Goal: Task Accomplishment & Management: Use online tool/utility

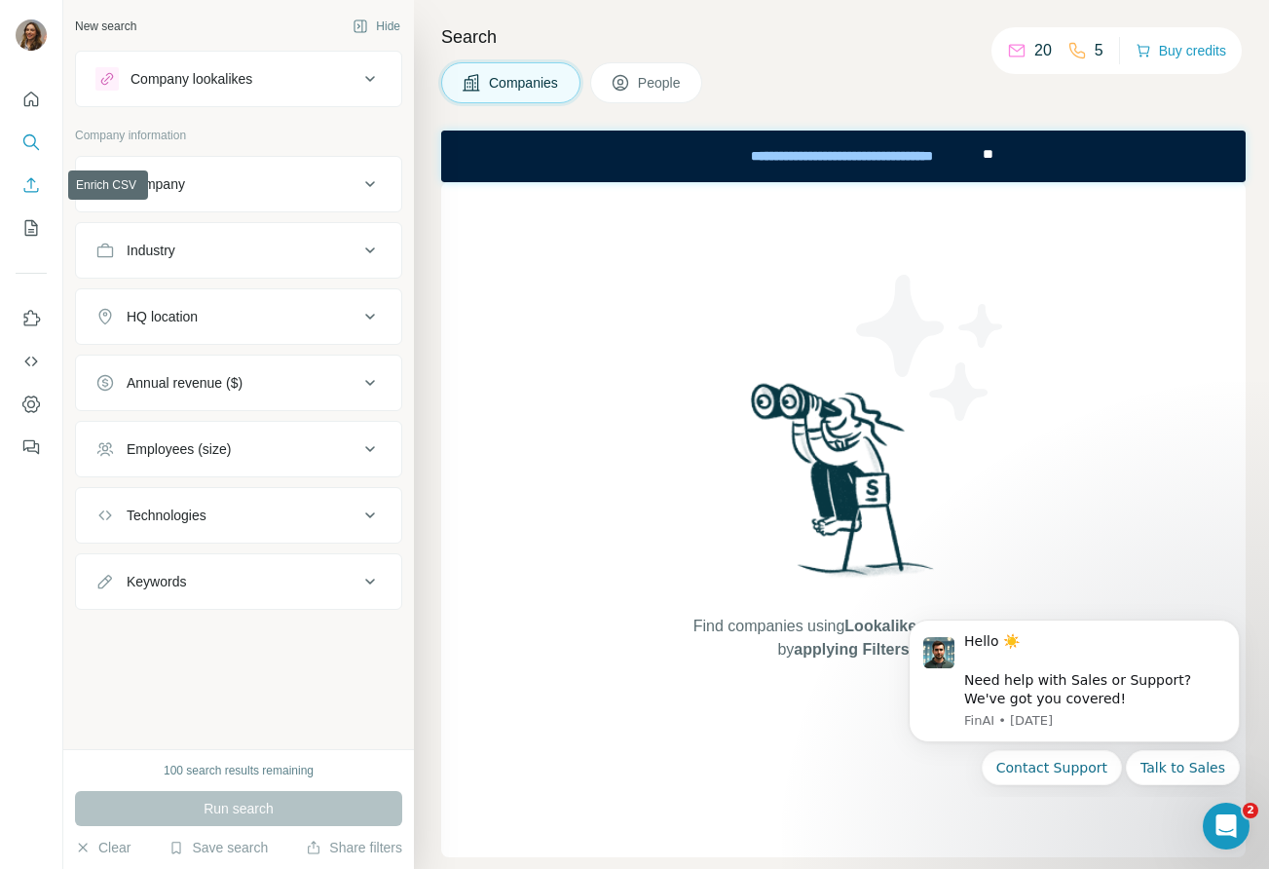
click at [25, 175] on icon "Enrich CSV" at bounding box center [30, 184] width 19 height 19
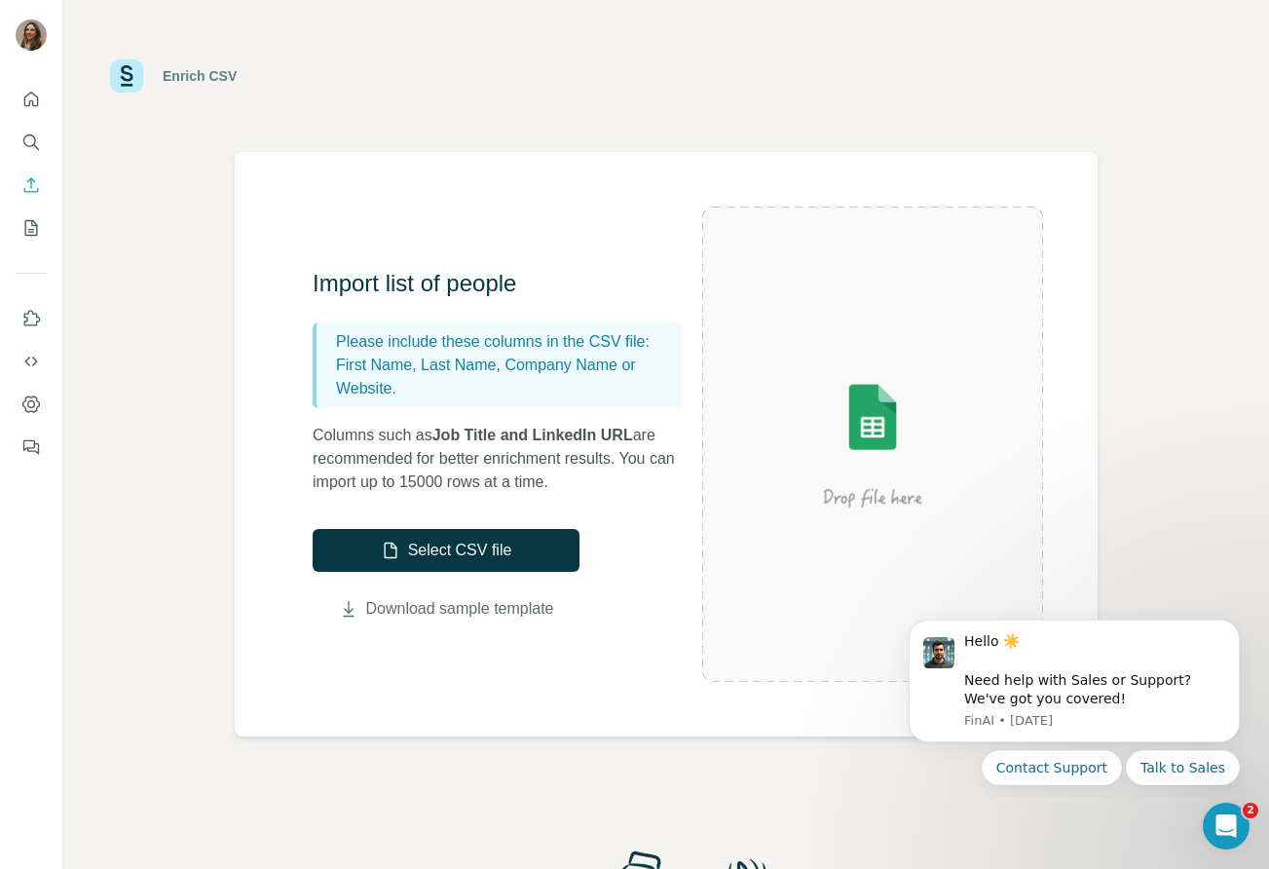
click at [542, 618] on link "Download sample template" at bounding box center [460, 608] width 188 height 23
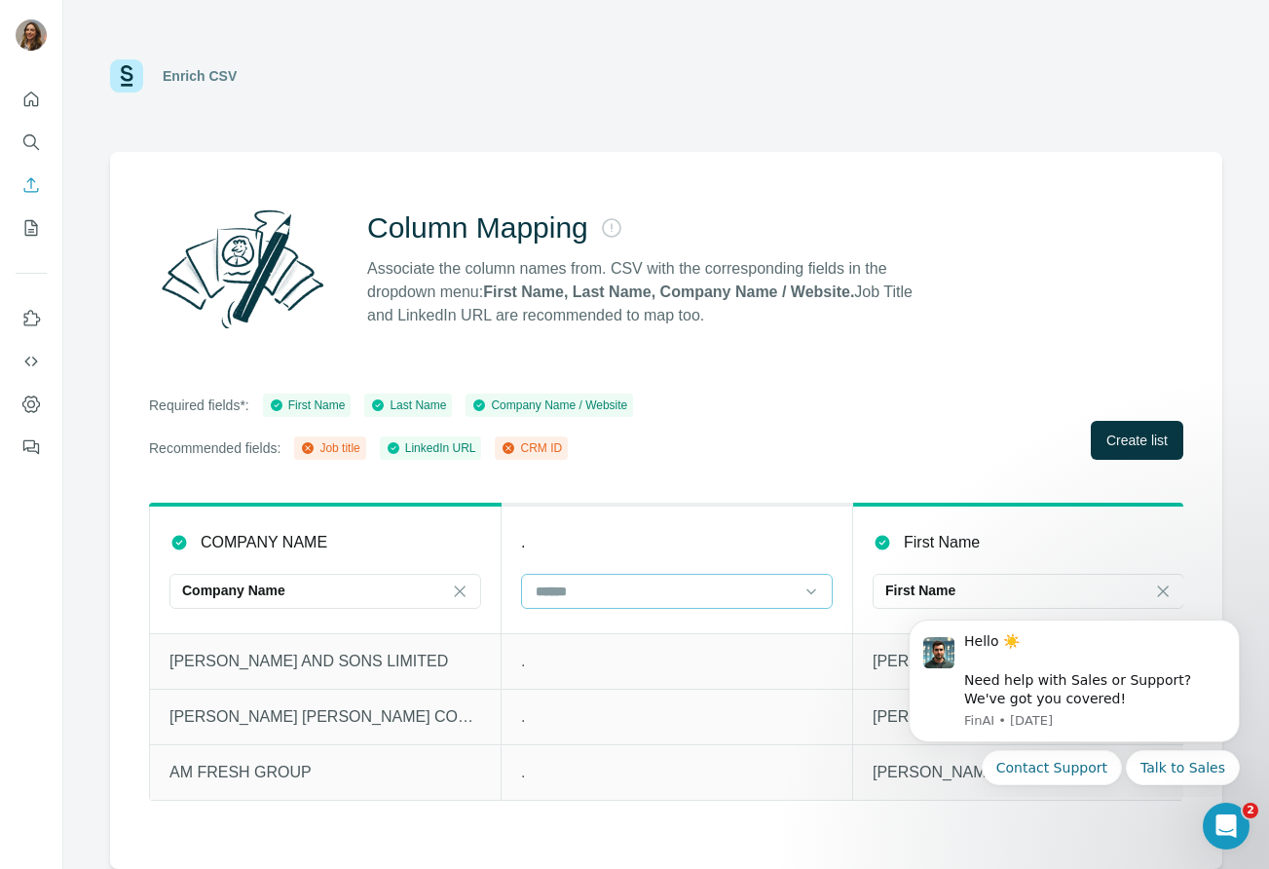
click at [554, 586] on input at bounding box center [665, 591] width 263 height 21
click at [575, 523] on th "." at bounding box center [678, 569] width 352 height 129
click at [1119, 437] on span "Create list" at bounding box center [1137, 440] width 61 height 19
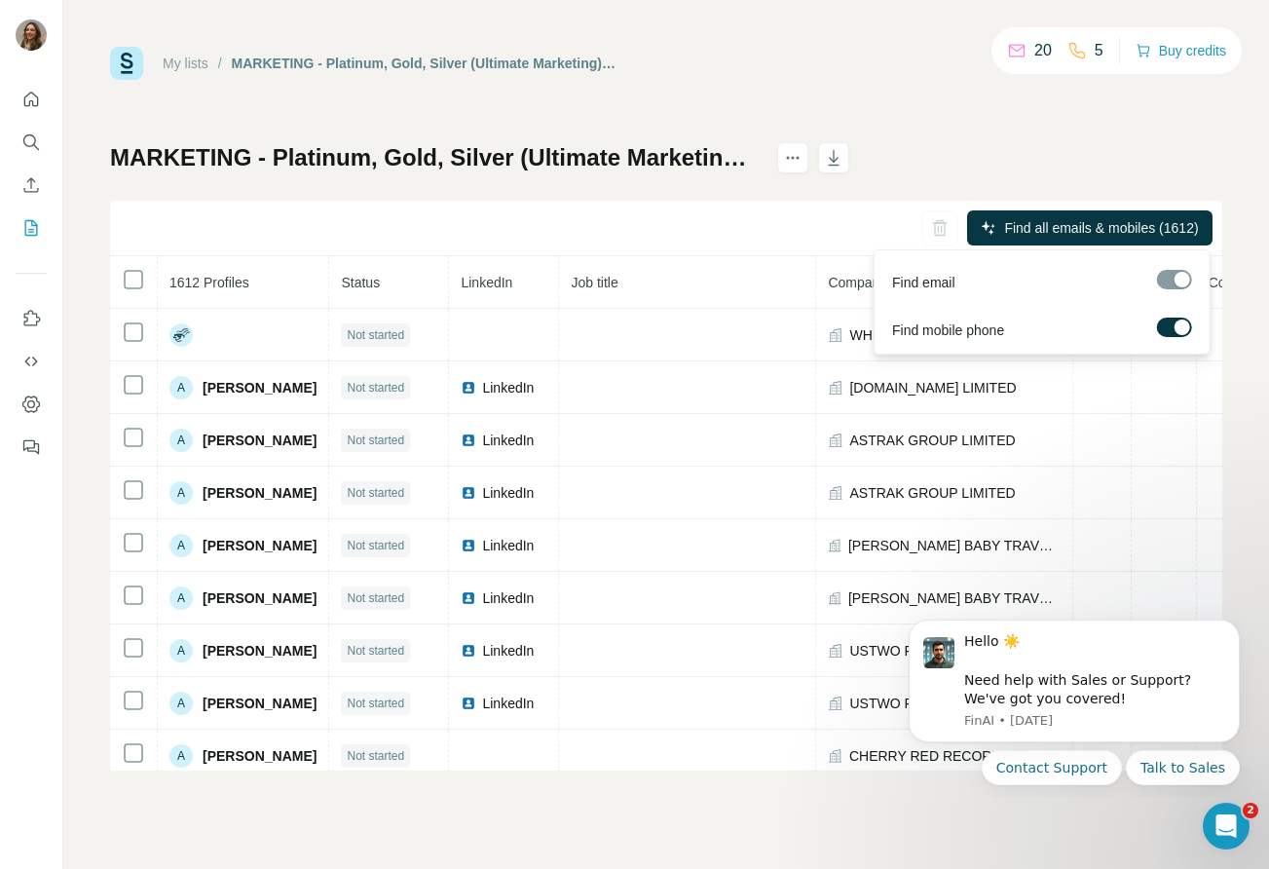
click at [1178, 278] on div at bounding box center [1174, 279] width 35 height 19
click at [1171, 329] on label at bounding box center [1174, 327] width 35 height 19
click at [1084, 225] on span "Find all emails (1612)" at bounding box center [1134, 227] width 131 height 19
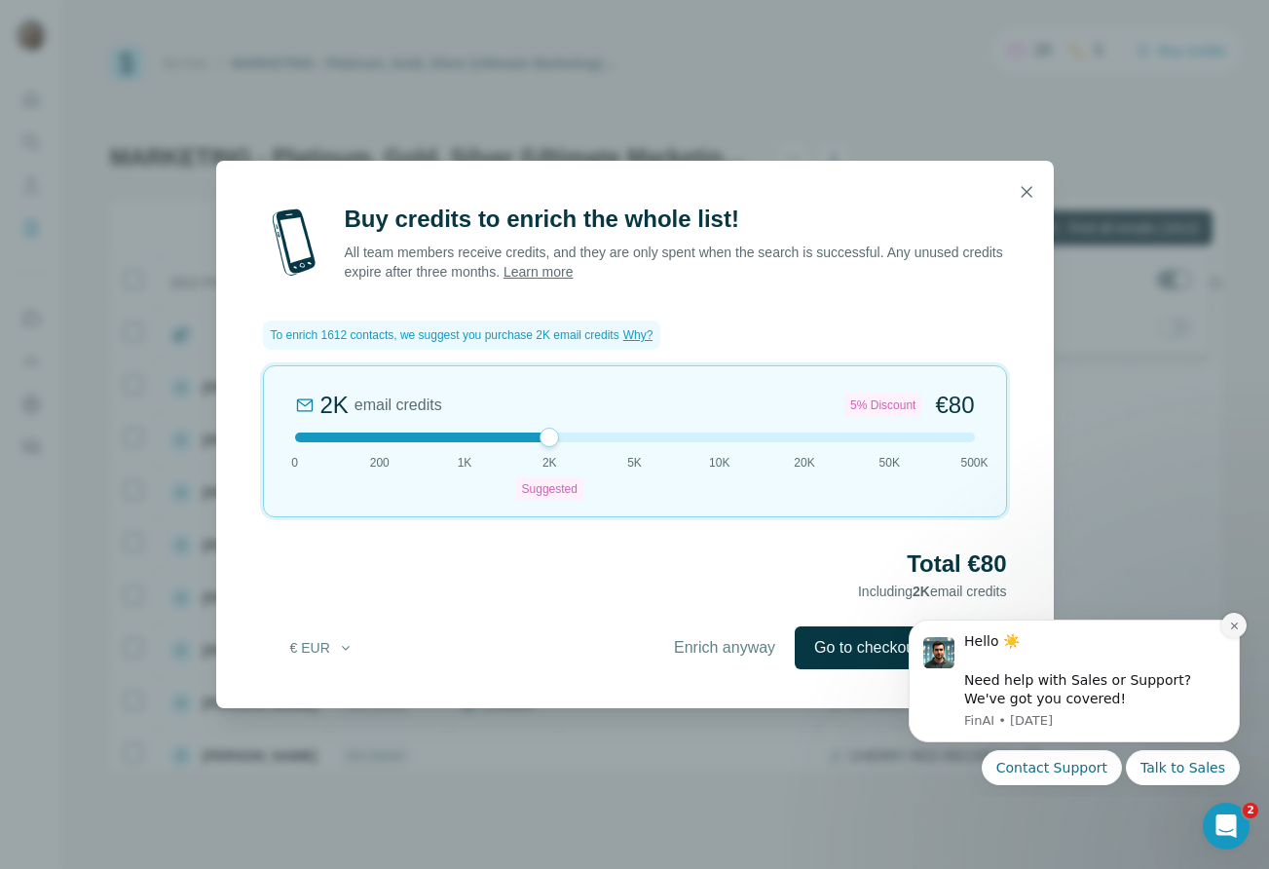
click at [1230, 628] on icon "Dismiss notification" at bounding box center [1234, 626] width 11 height 11
click at [1232, 622] on icon "Dismiss notification" at bounding box center [1234, 626] width 11 height 11
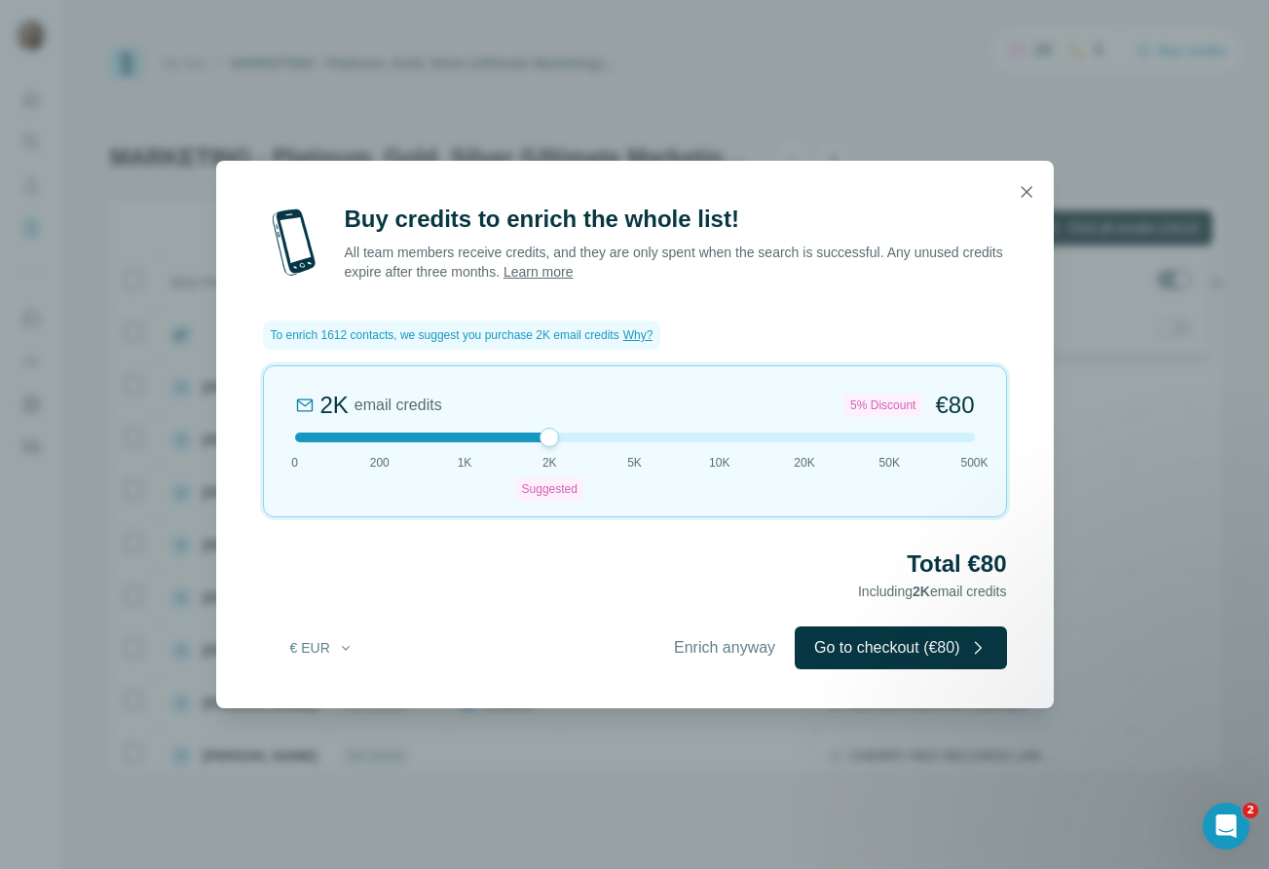
click at [490, 438] on div at bounding box center [635, 438] width 680 height 10
click at [1022, 199] on icon "button" at bounding box center [1026, 191] width 19 height 19
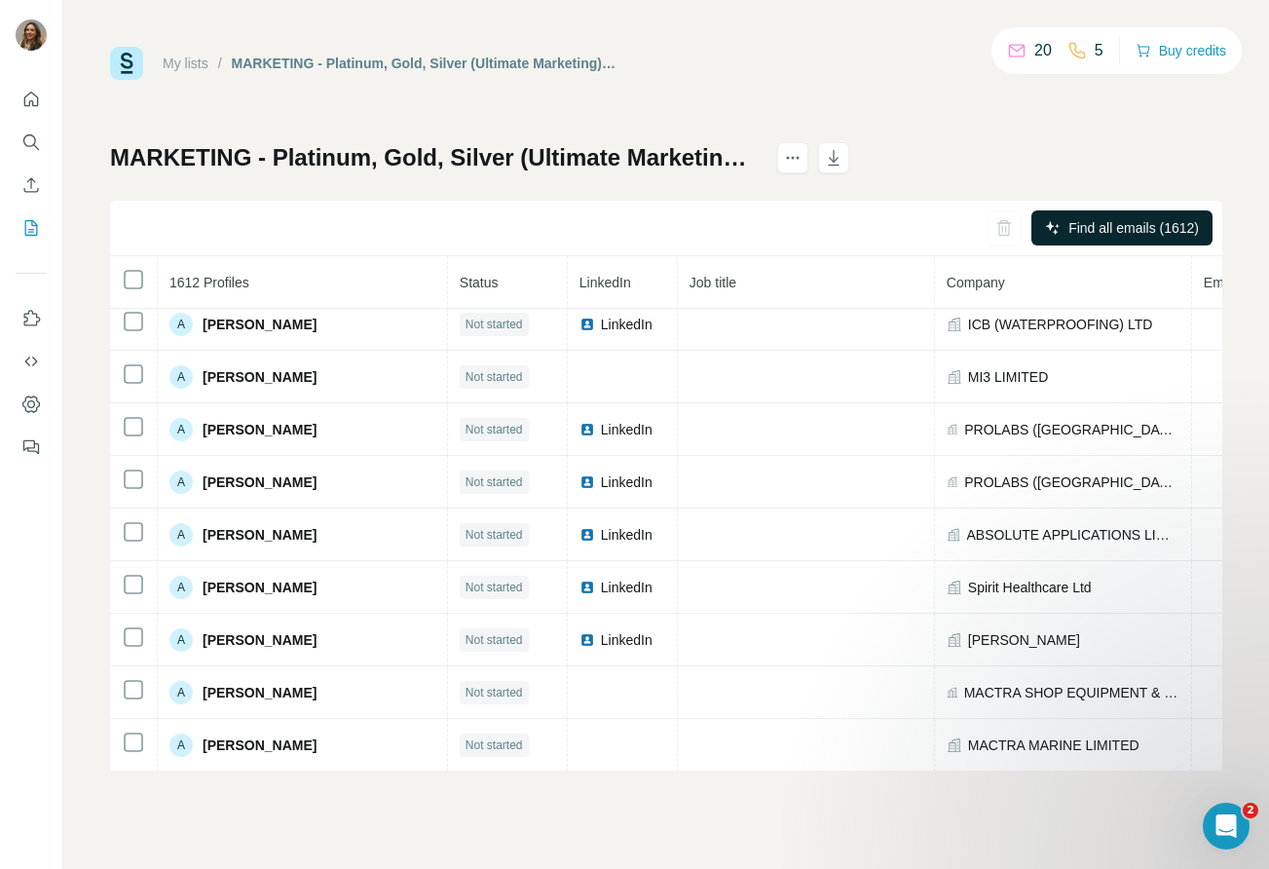
scroll to position [6377, 0]
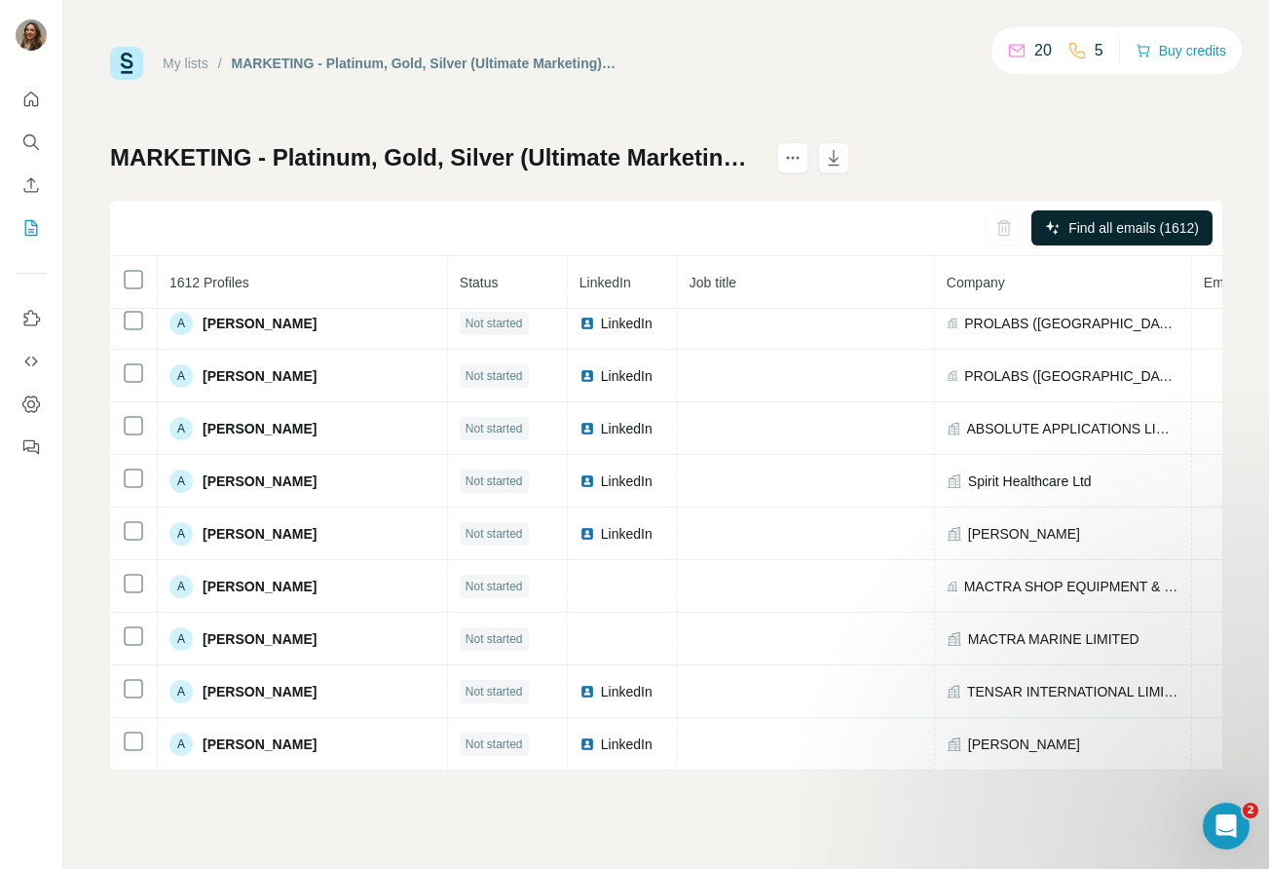
click at [988, 228] on div "Find all emails (1612)" at bounding box center [666, 229] width 1113 height 56
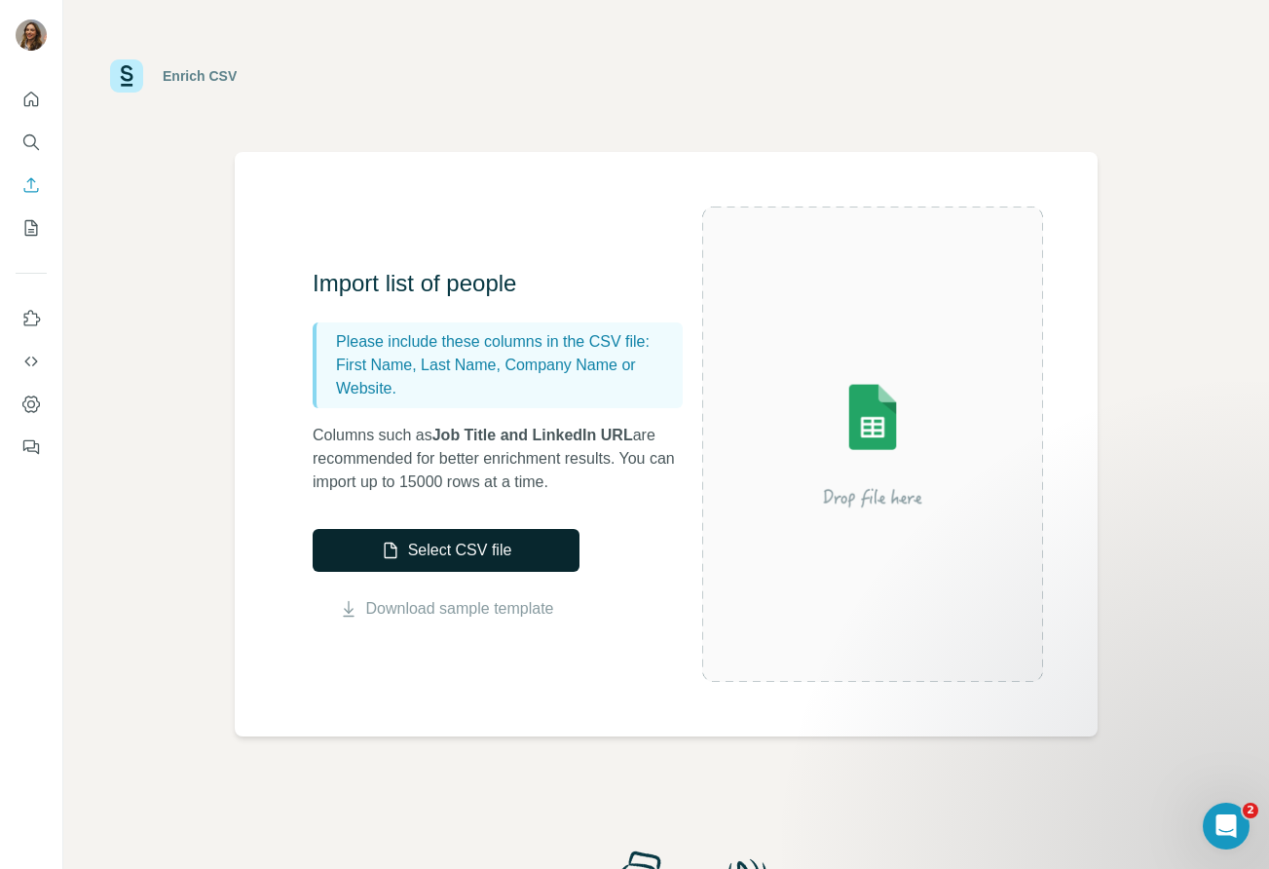
click at [507, 545] on button "Select CSV file" at bounding box center [446, 550] width 267 height 43
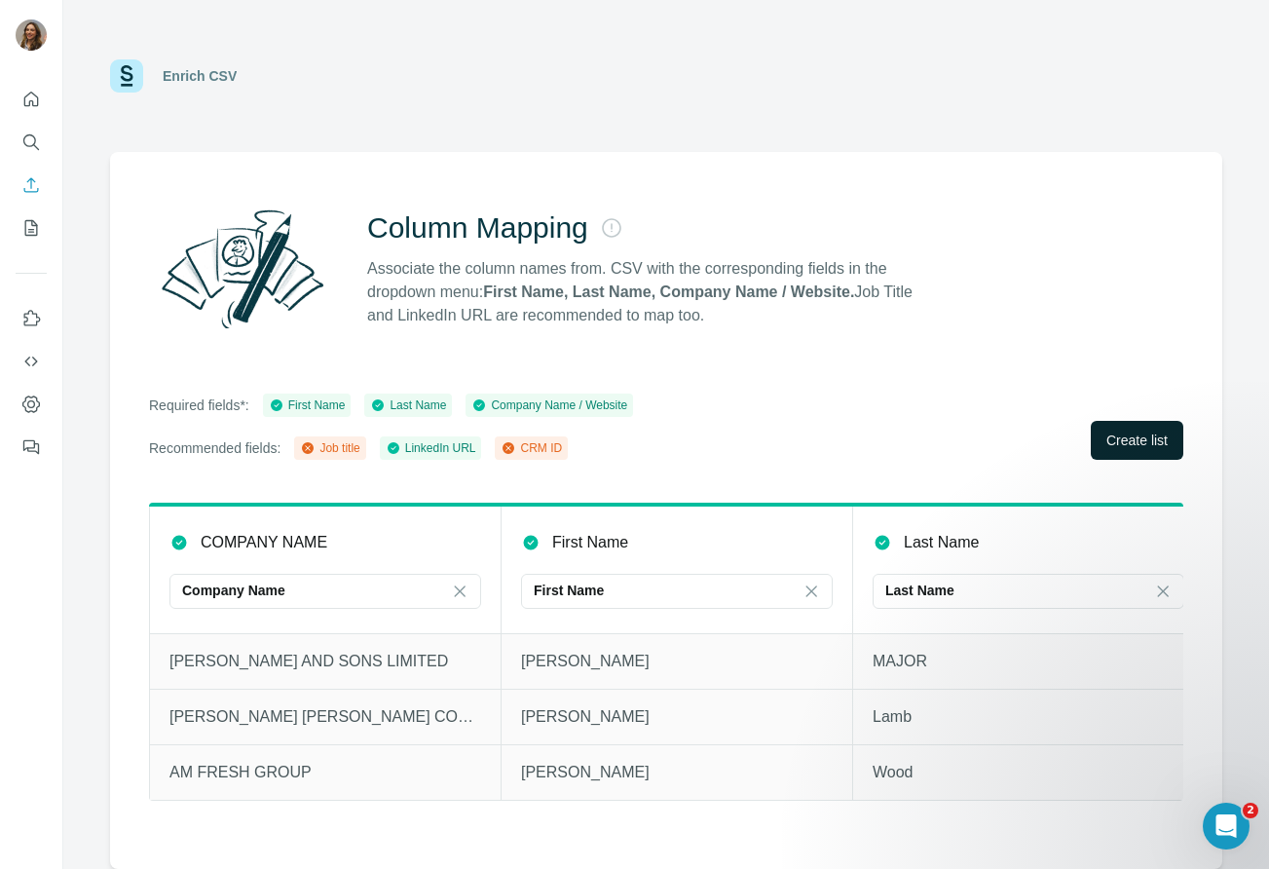
click at [1129, 457] on button "Create list" at bounding box center [1137, 440] width 93 height 39
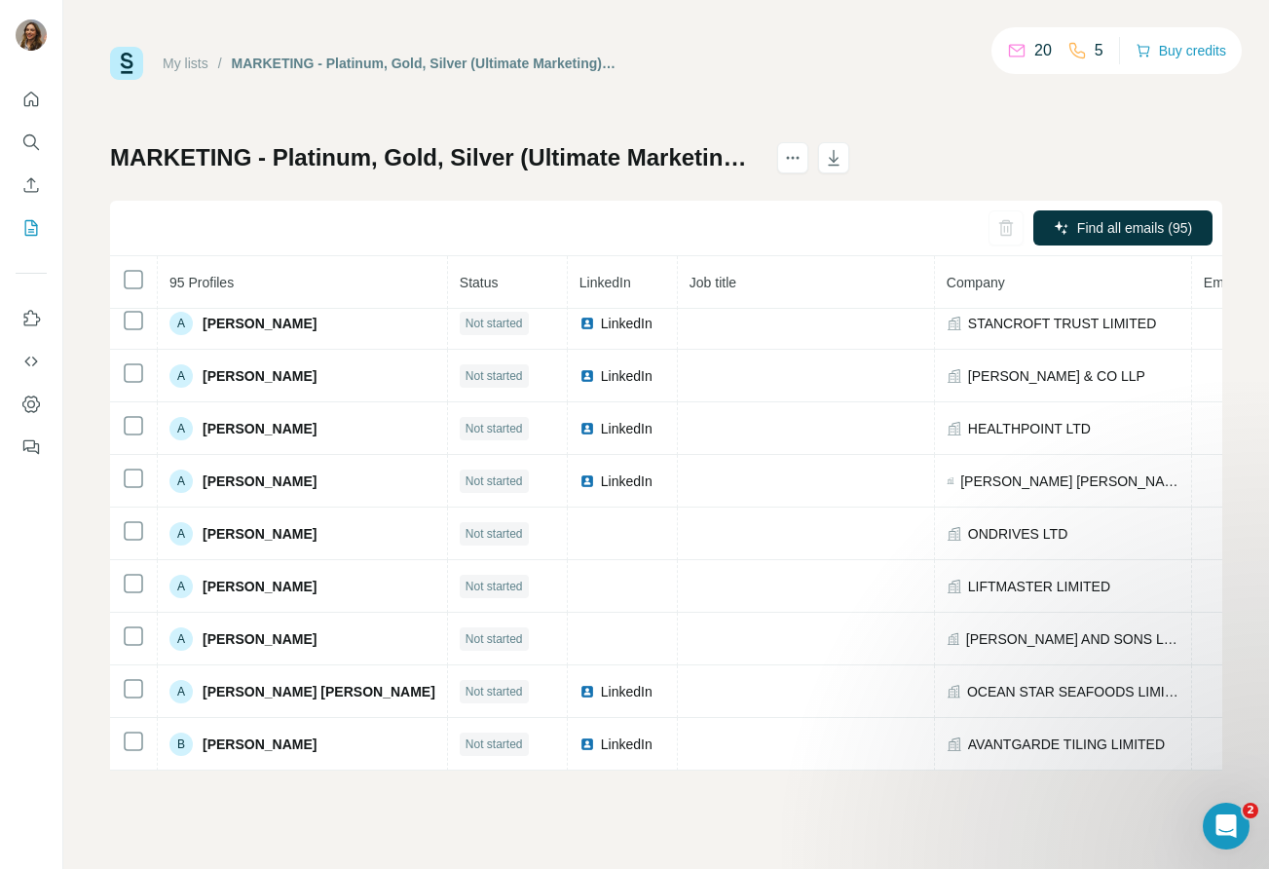
scroll to position [113, 0]
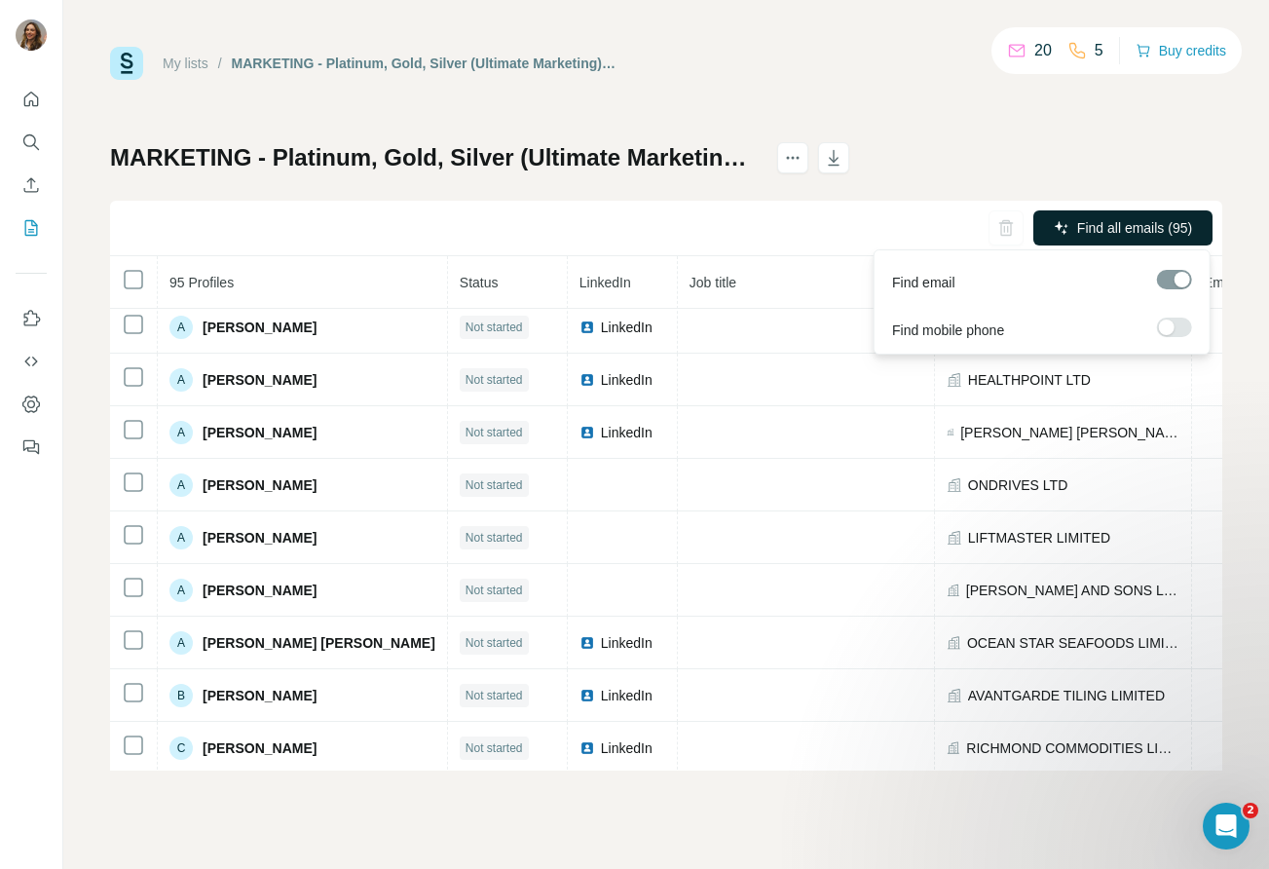
click at [1072, 243] on button "Find all emails (95)" at bounding box center [1123, 227] width 179 height 35
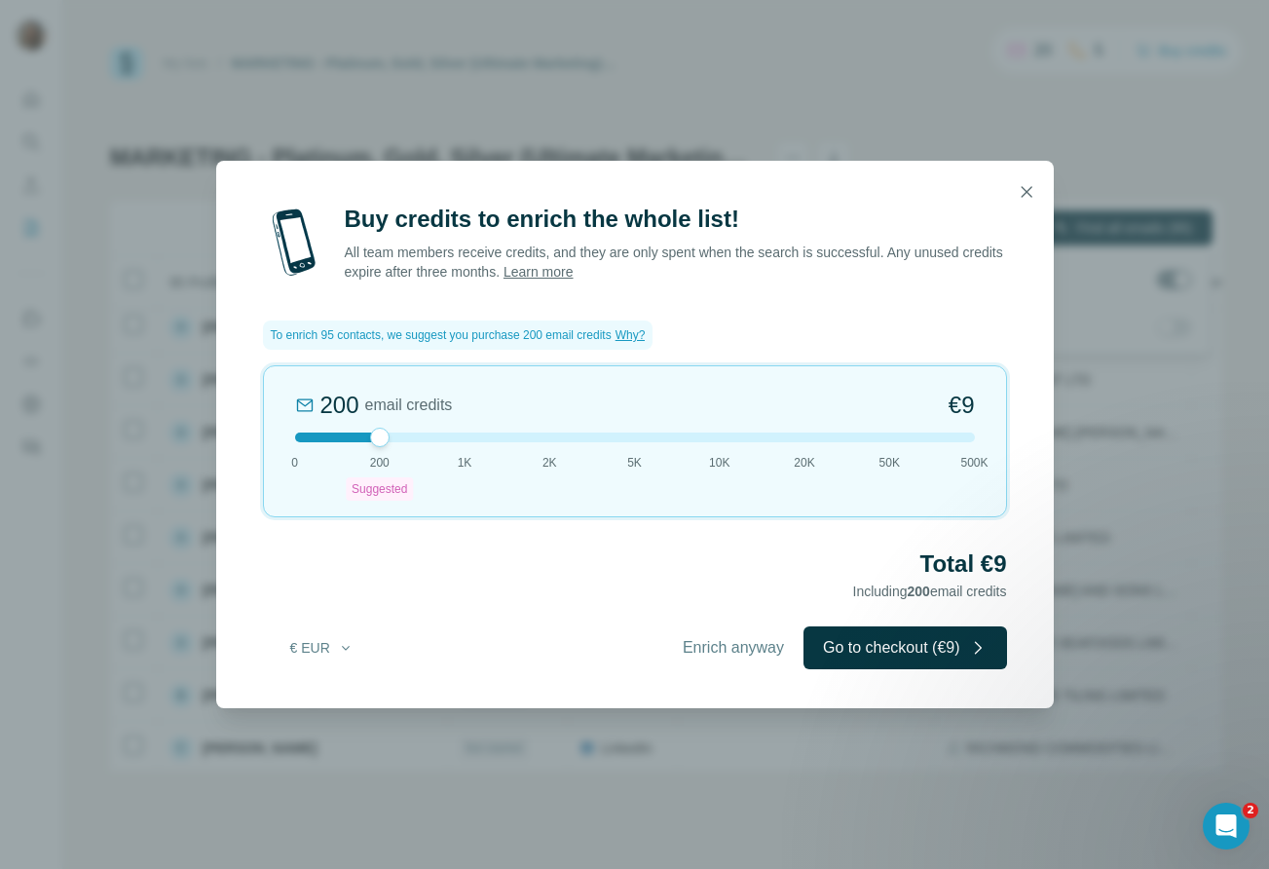
click at [327, 435] on div at bounding box center [635, 438] width 680 height 10
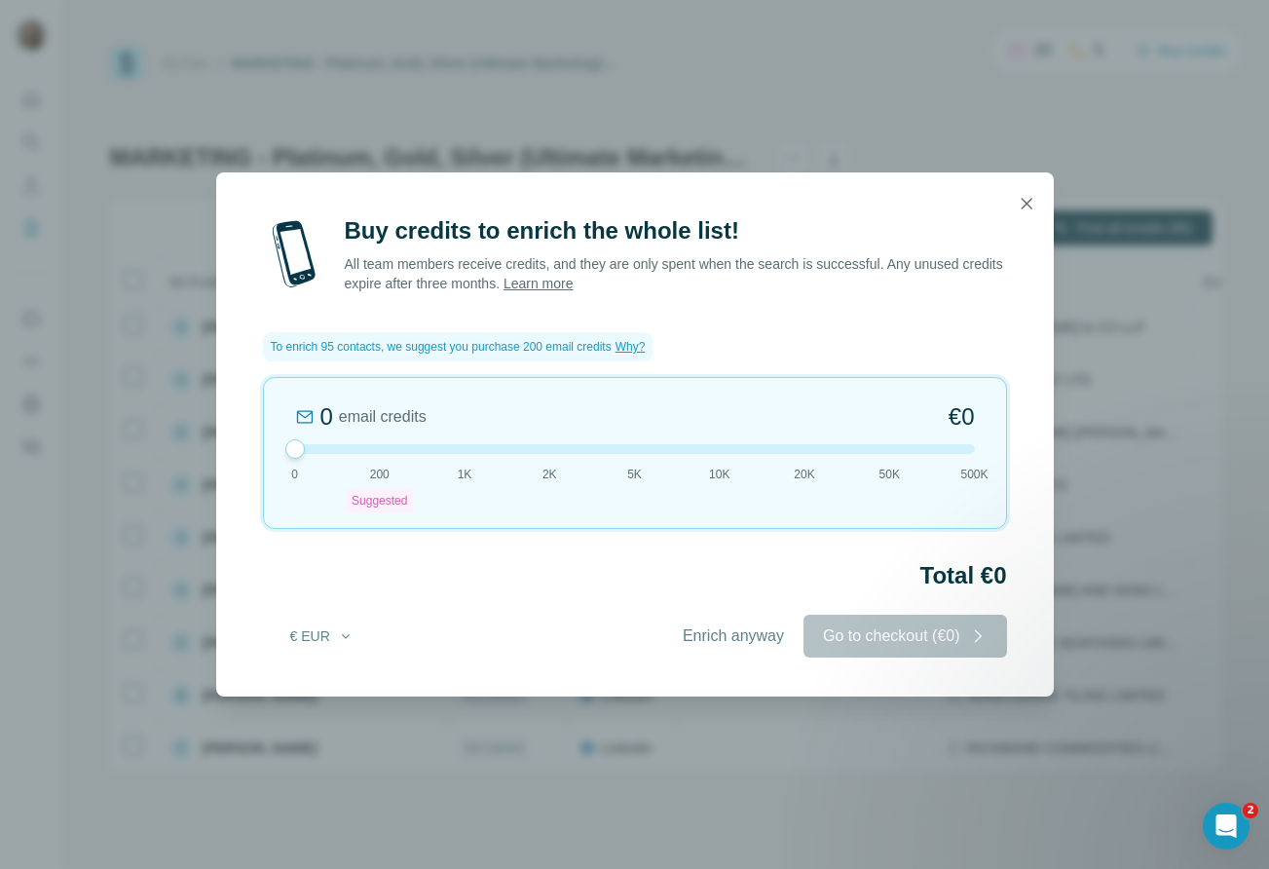
click at [391, 456] on div "0 email credits €0 0 200 Suggested 1K 2K 5K 10K 20K 50K 500K" at bounding box center [635, 453] width 744 height 152
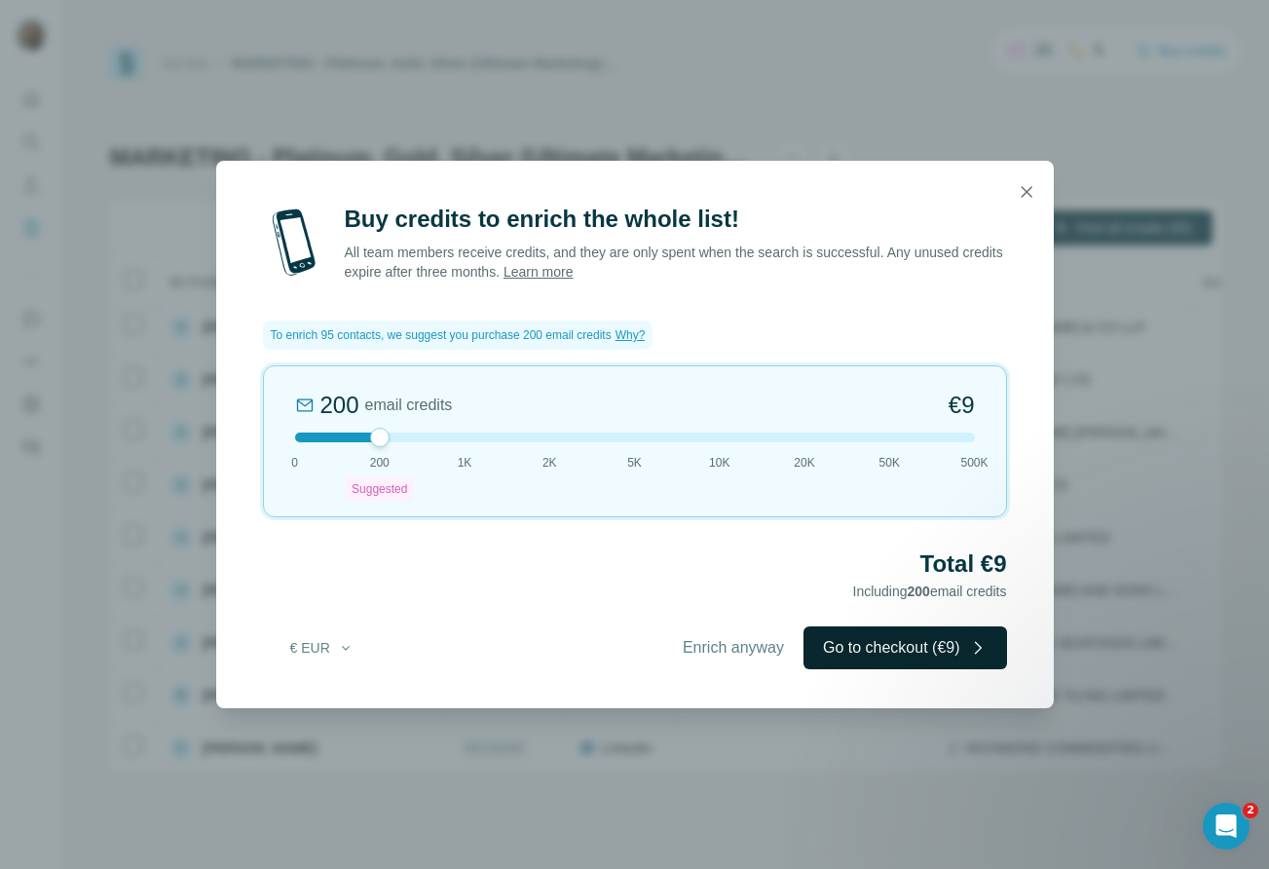
click at [930, 646] on button "Go to checkout (€9)" at bounding box center [906, 647] width 204 height 43
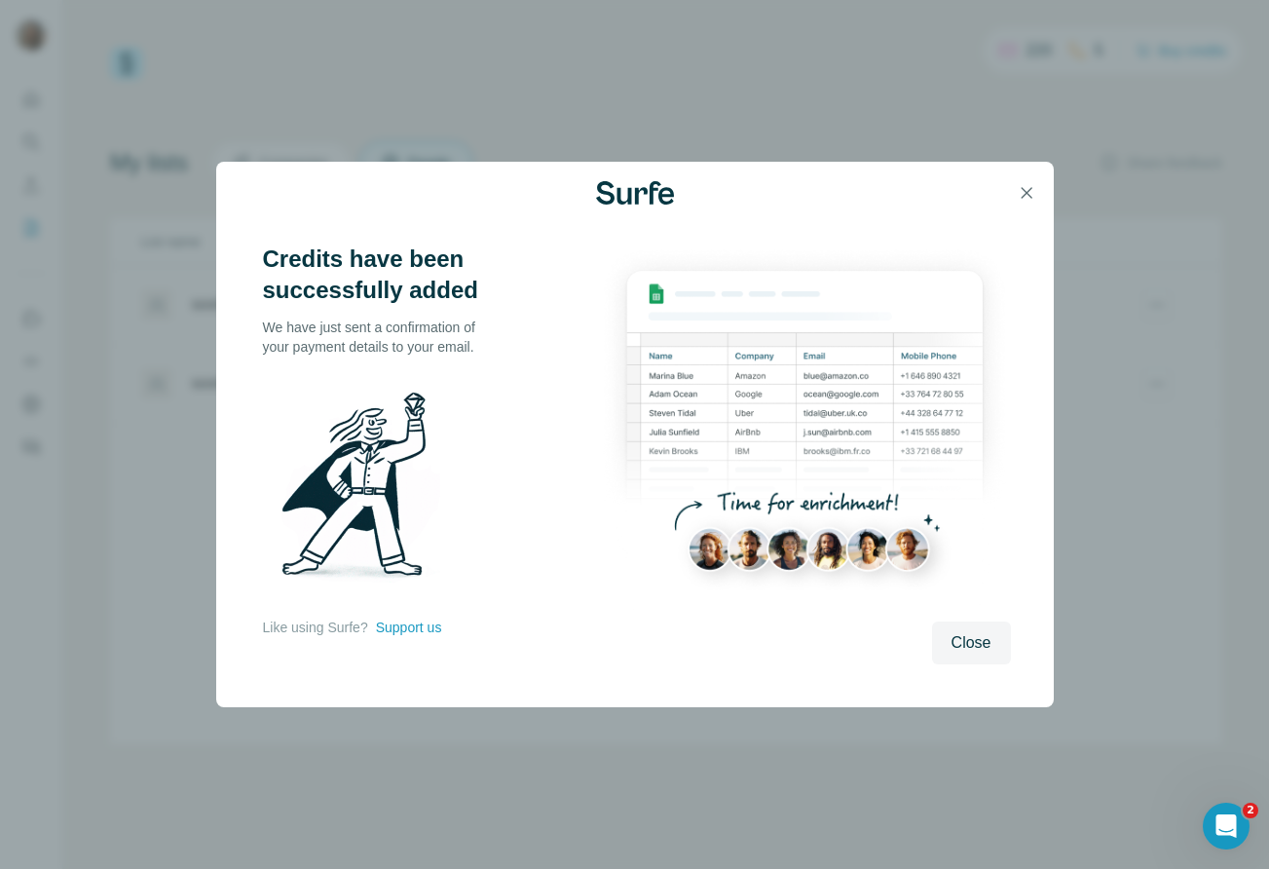
click at [983, 635] on span "Close" at bounding box center [972, 642] width 40 height 23
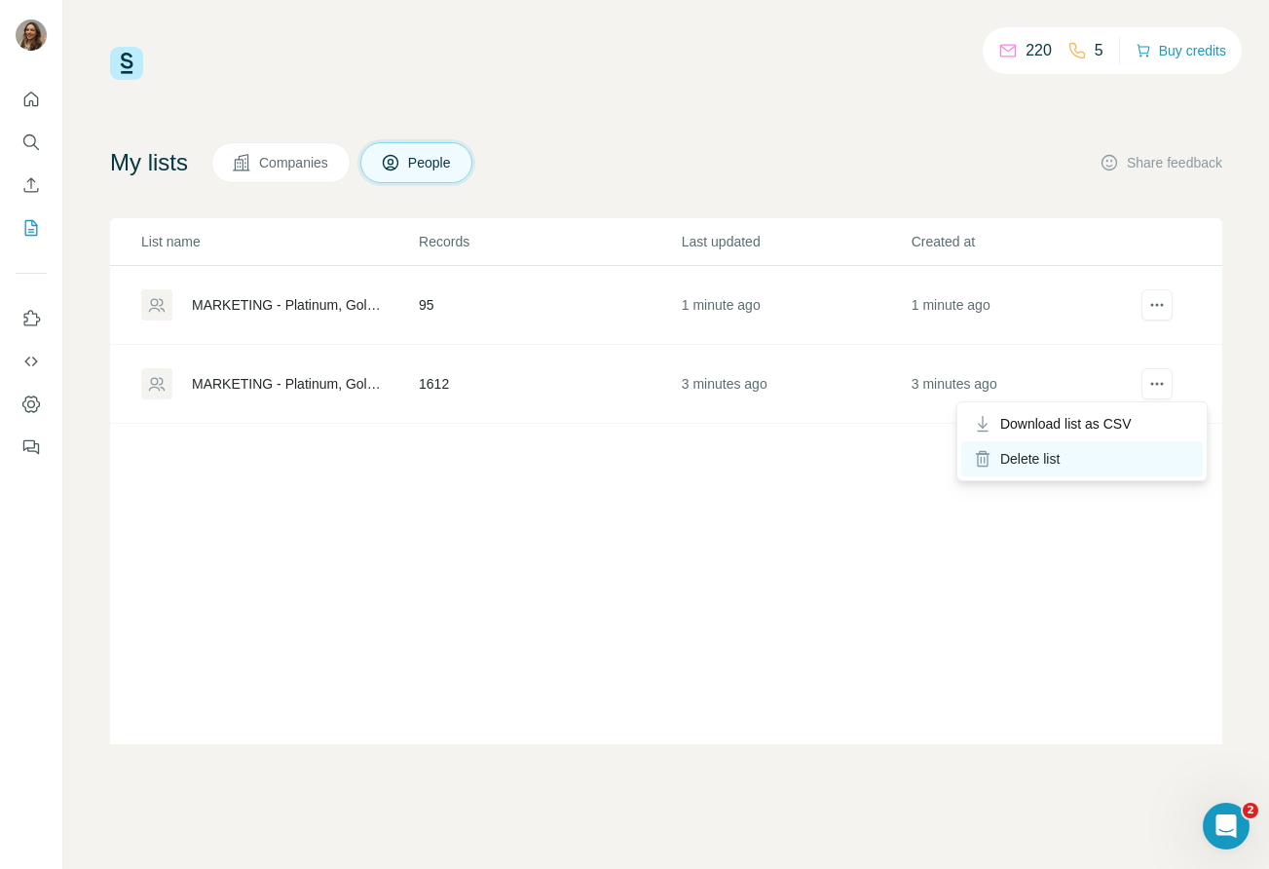
click at [1116, 455] on div "Delete list" at bounding box center [1083, 458] width 242 height 35
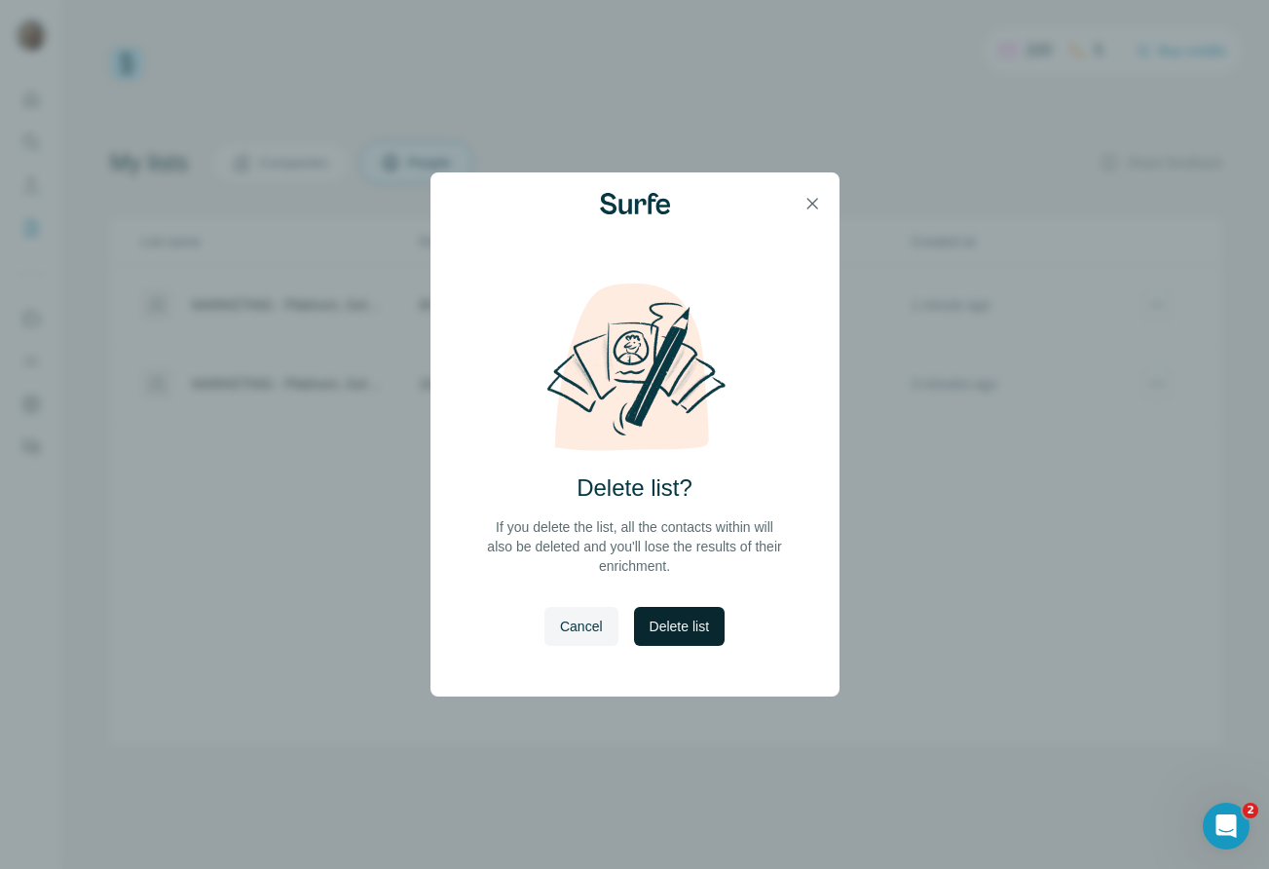
click at [671, 617] on span "Delete list" at bounding box center [679, 626] width 59 height 19
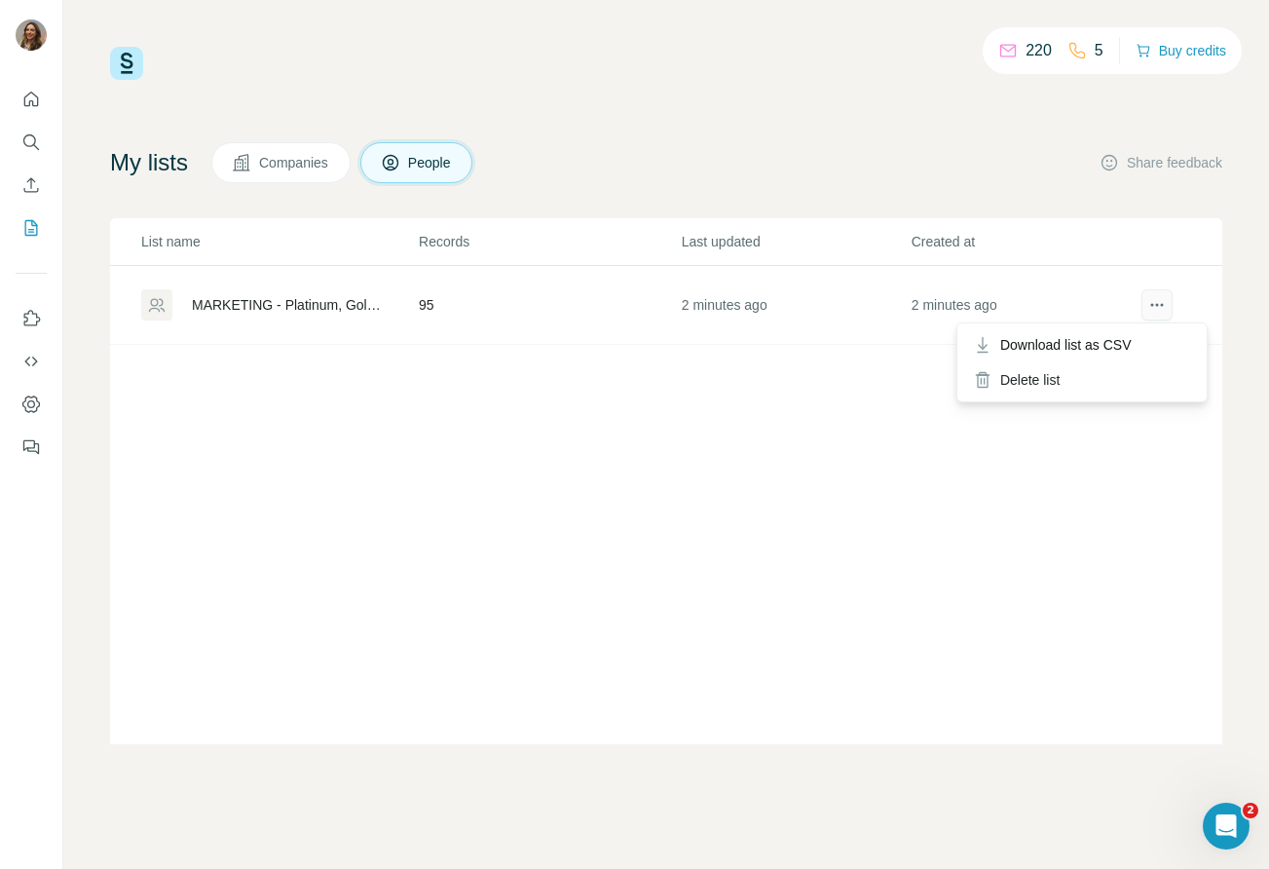
click at [1155, 319] on button "actions" at bounding box center [1157, 304] width 31 height 31
click at [1125, 377] on div "Delete list" at bounding box center [1083, 379] width 242 height 35
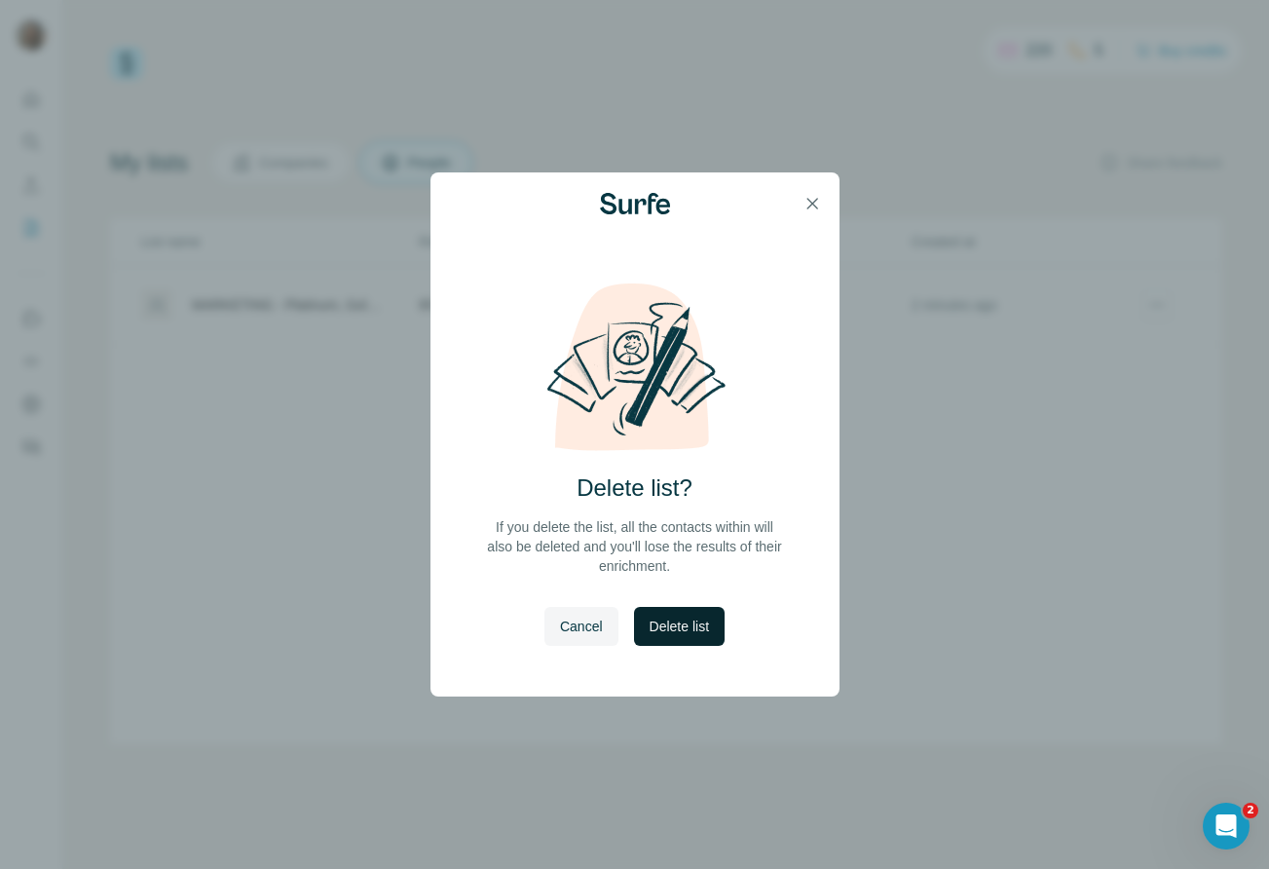
click at [709, 628] on span "Delete list" at bounding box center [679, 626] width 59 height 19
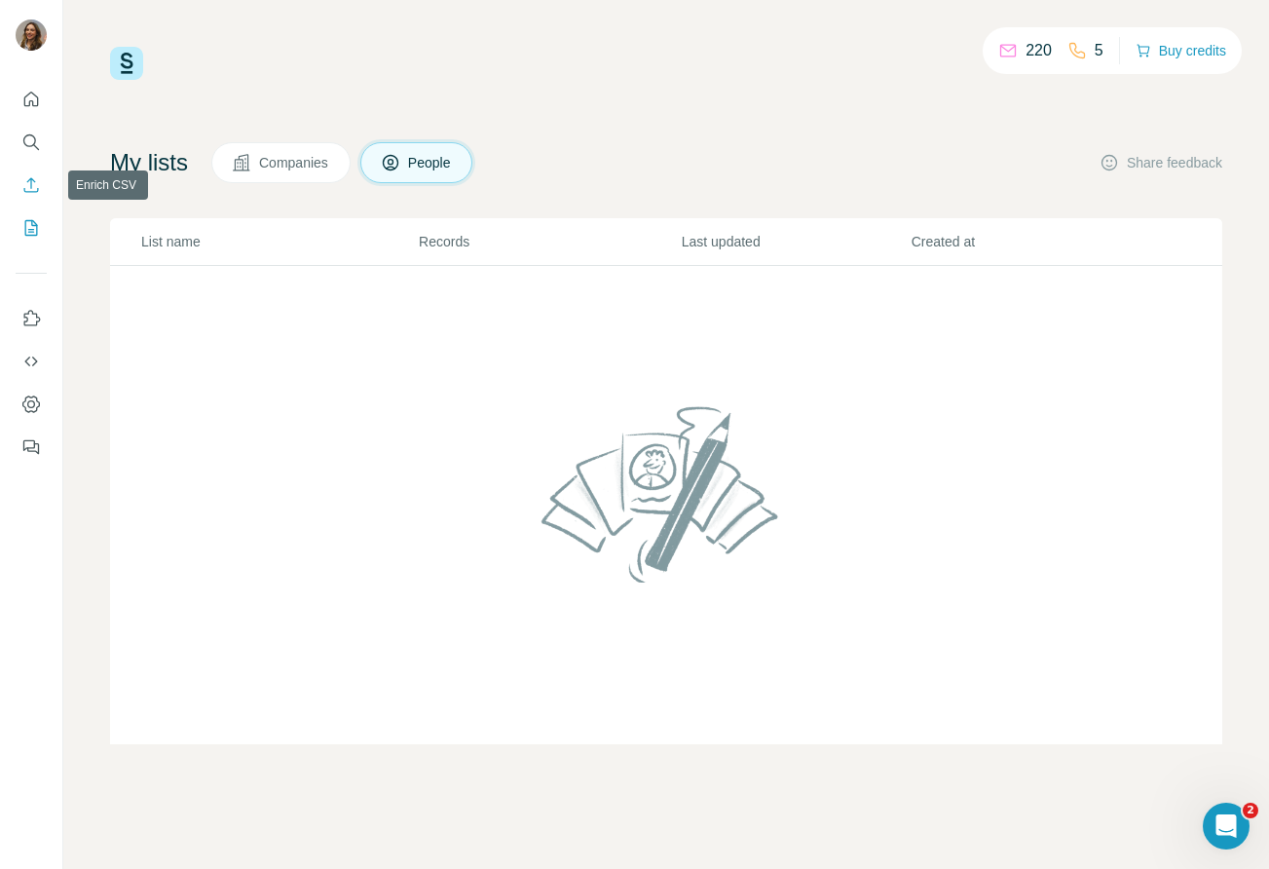
click at [39, 190] on icon "Enrich CSV" at bounding box center [30, 184] width 19 height 19
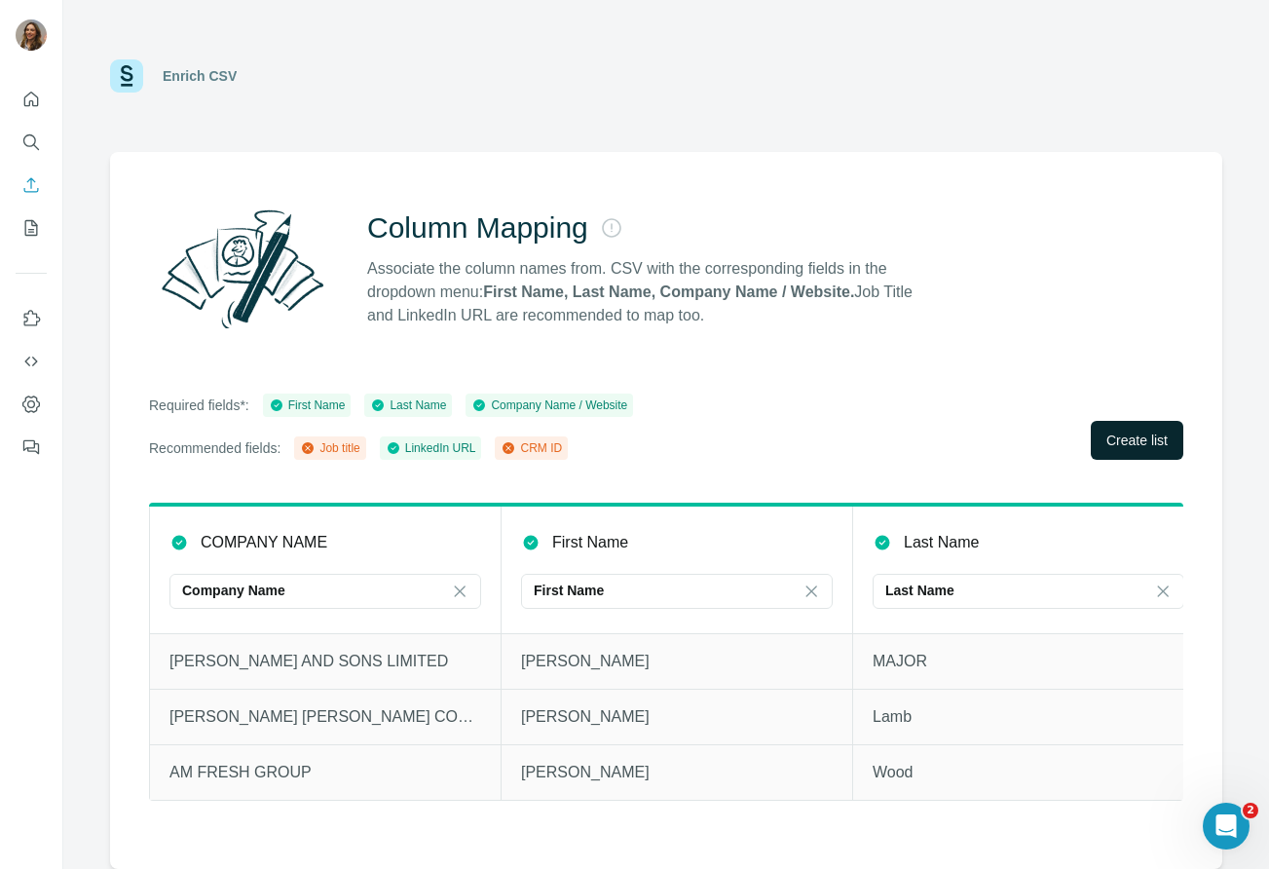
click at [1124, 432] on span "Create list" at bounding box center [1137, 440] width 61 height 19
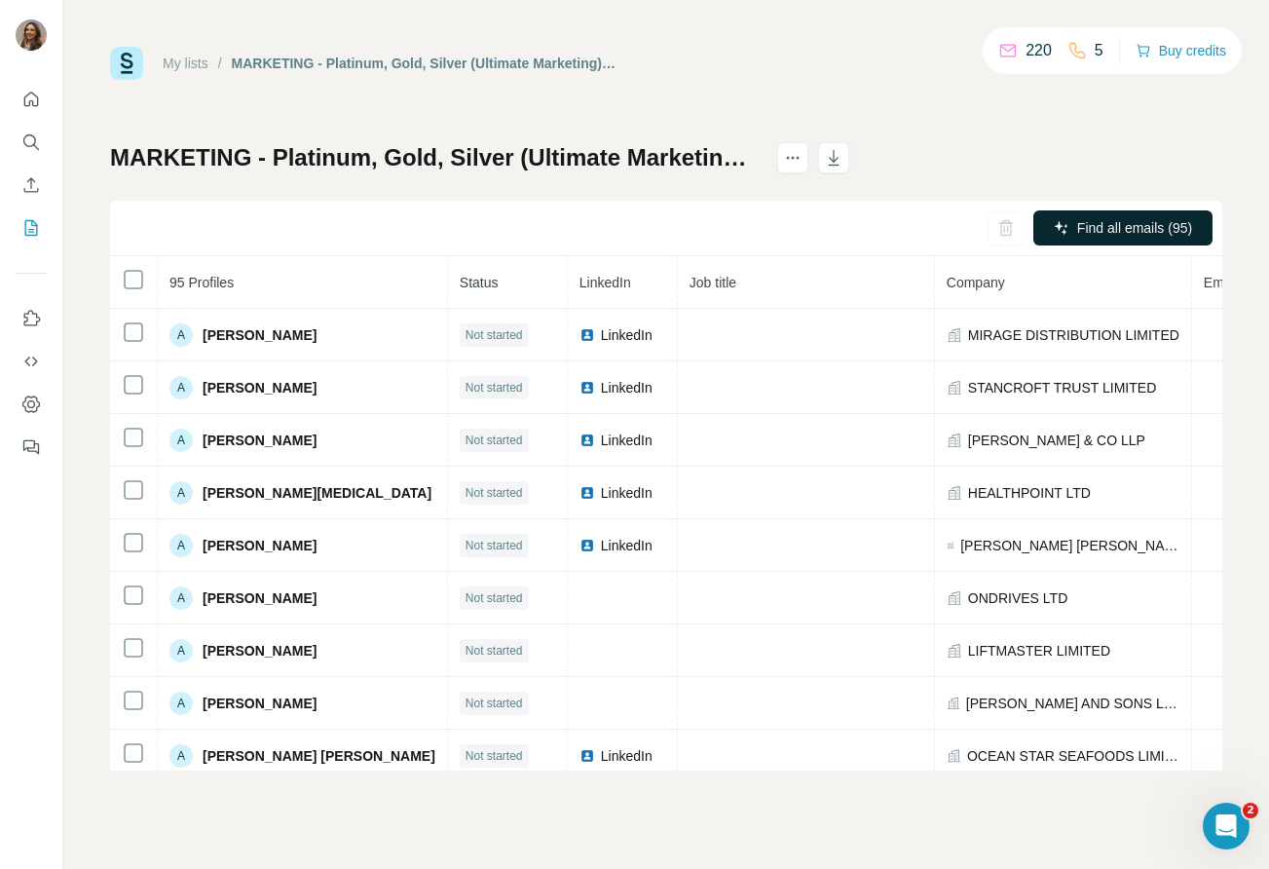
click at [1138, 243] on button "Find all emails (95)" at bounding box center [1123, 227] width 179 height 35
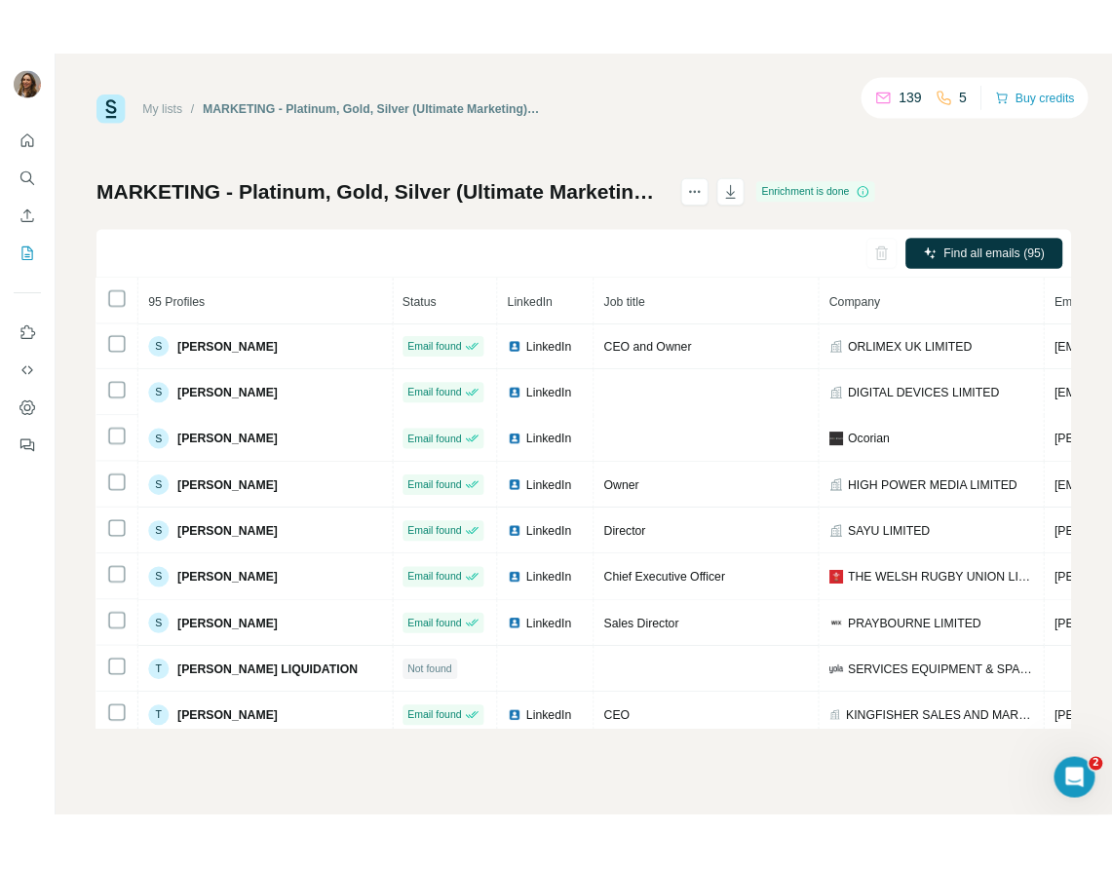
scroll to position [4244, 1]
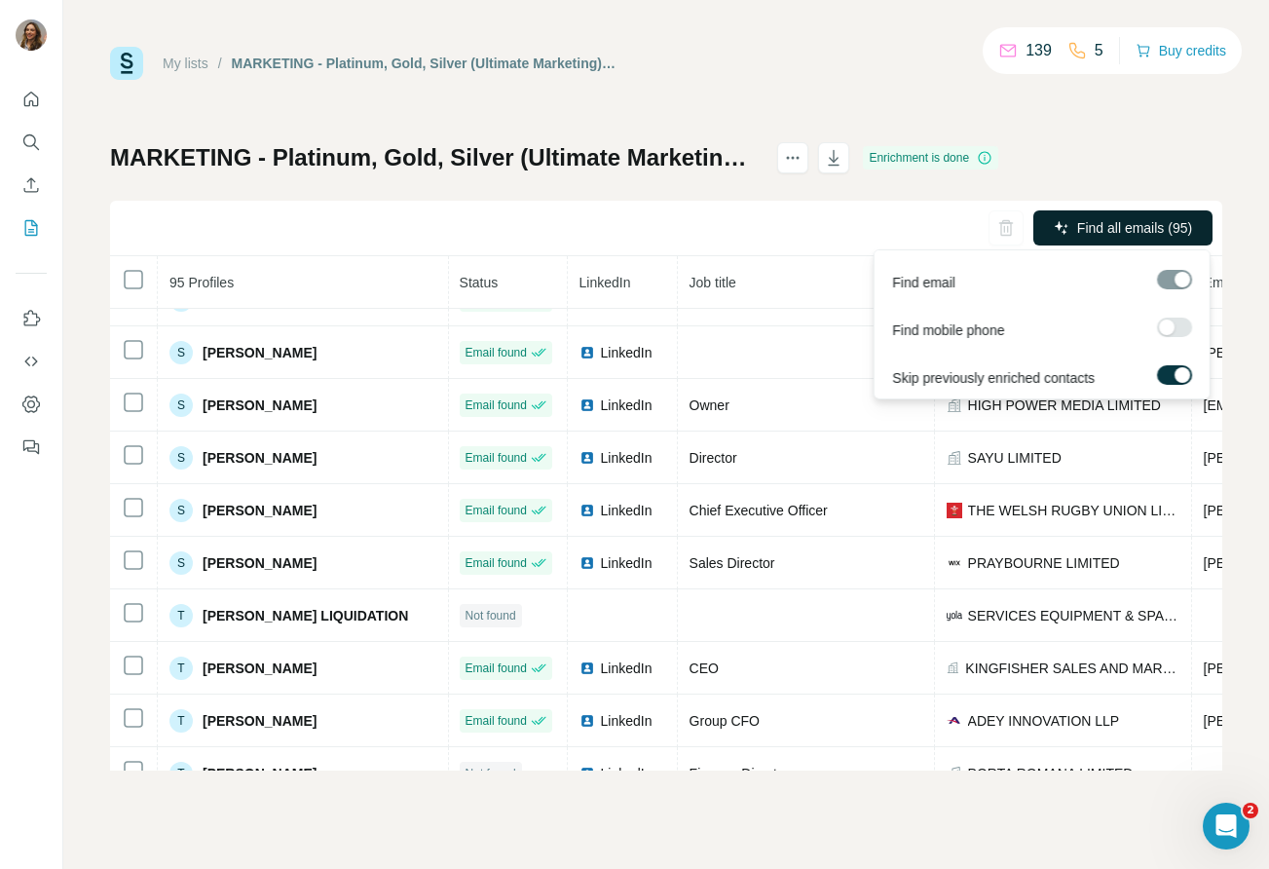
click at [1154, 230] on span "Find all emails (95)" at bounding box center [1134, 227] width 115 height 19
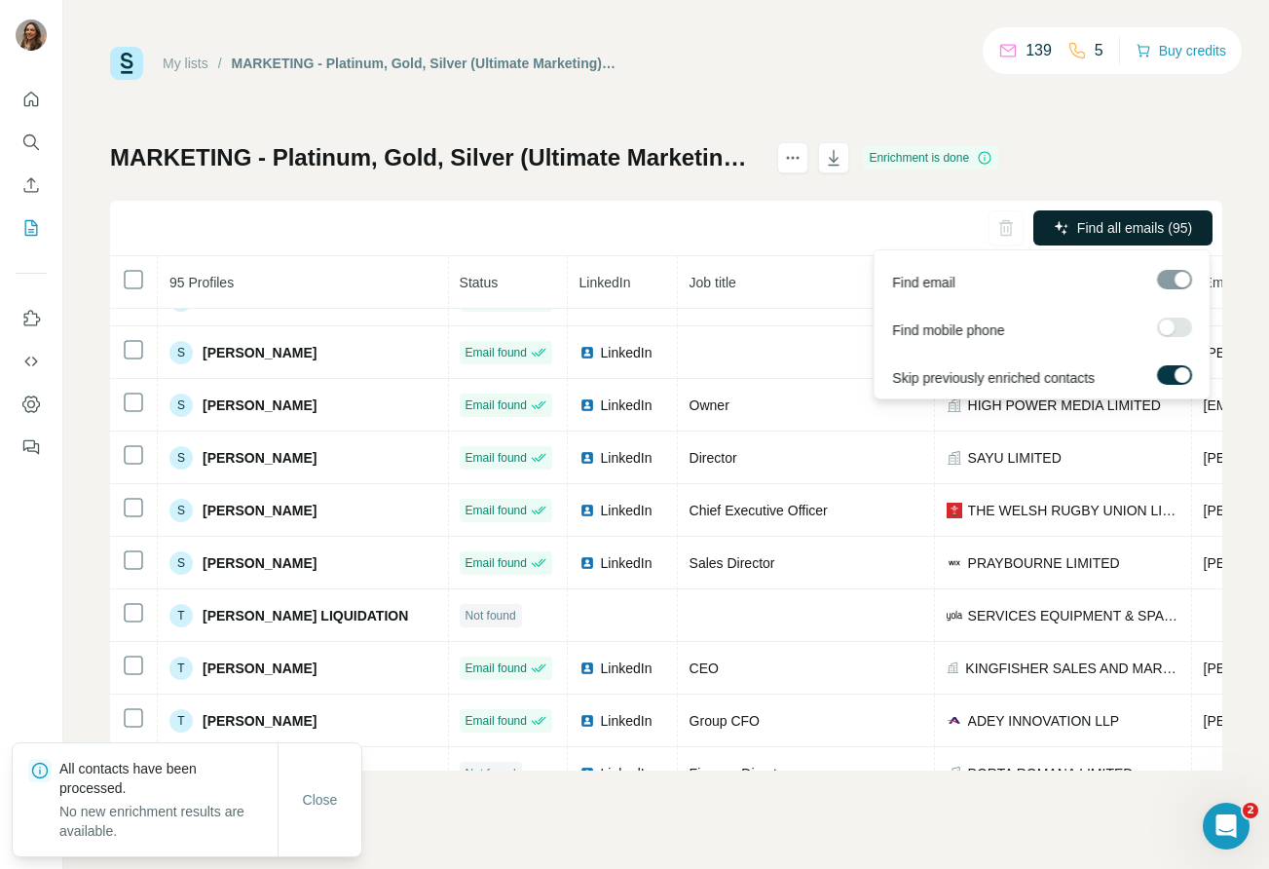
click at [1158, 225] on span "Find all emails (95)" at bounding box center [1134, 227] width 115 height 19
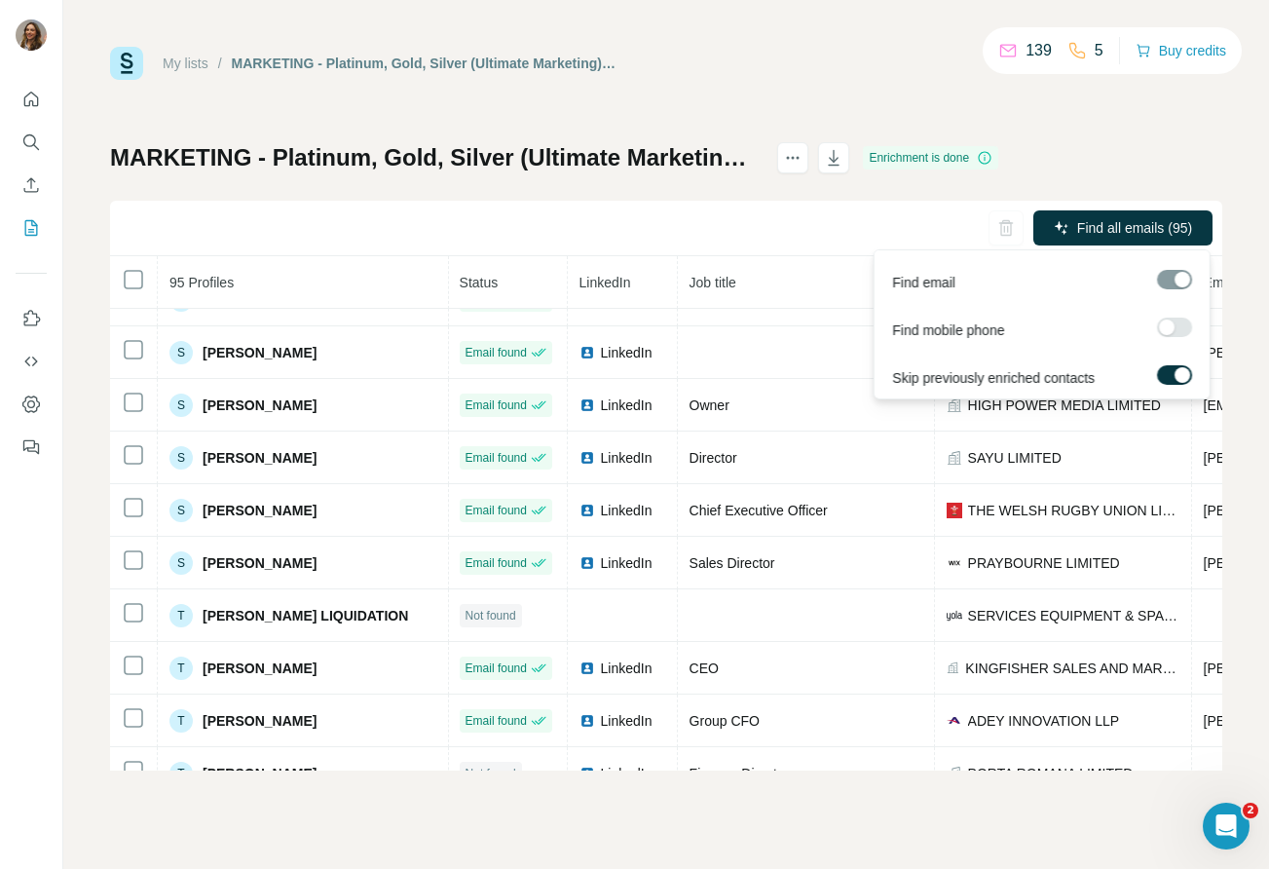
click at [1198, 167] on div "MARKETING - Platinum, Gold, Silver (Ultimate Marketing) - Mara Project Enrichme…" at bounding box center [666, 456] width 1113 height 628
click at [999, 154] on div "Enrichment is done" at bounding box center [930, 157] width 135 height 23
click at [883, 380] on div "Skip previously enriched contacts" at bounding box center [1042, 374] width 327 height 48
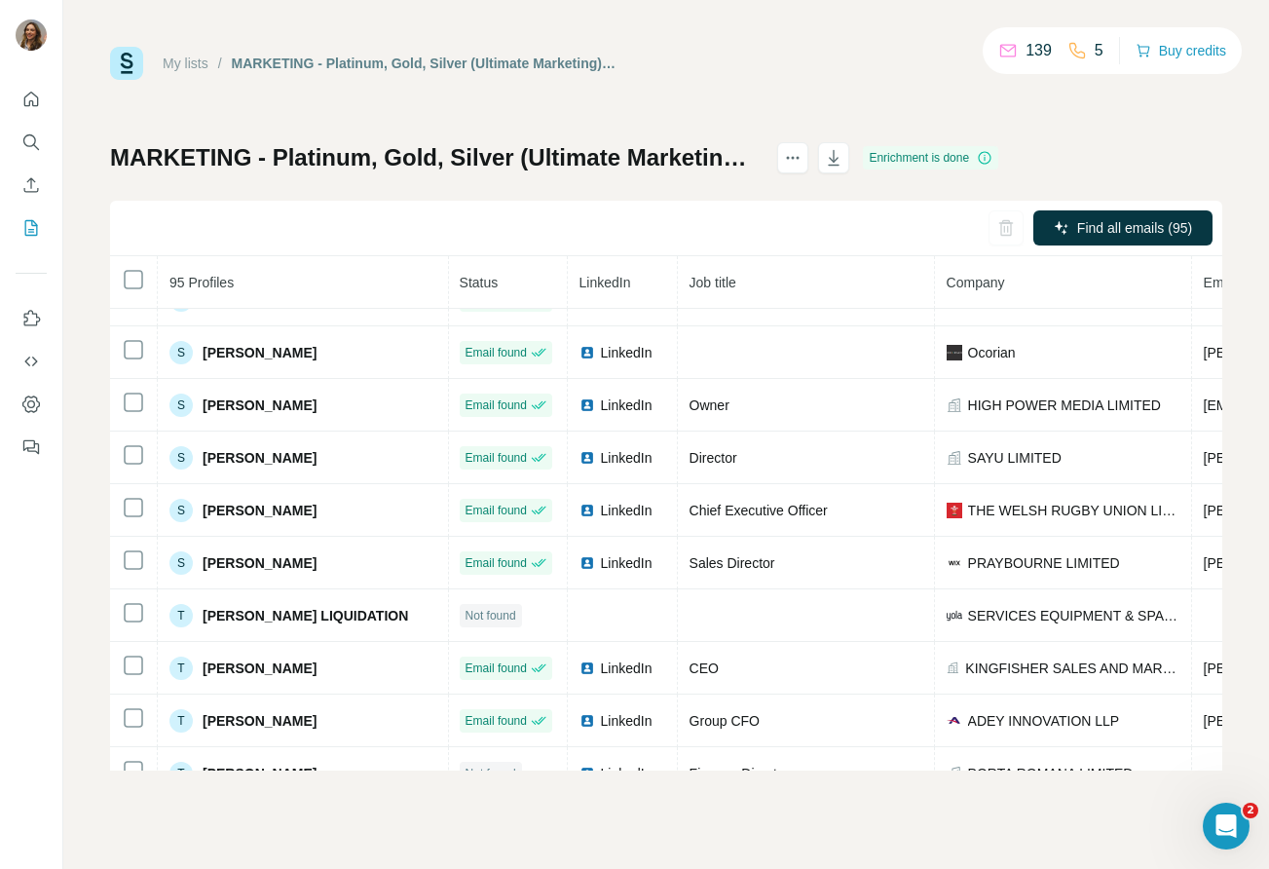
click at [145, 280] on th at bounding box center [134, 282] width 48 height 53
click at [840, 157] on icon "button" at bounding box center [835, 160] width 10 height 6
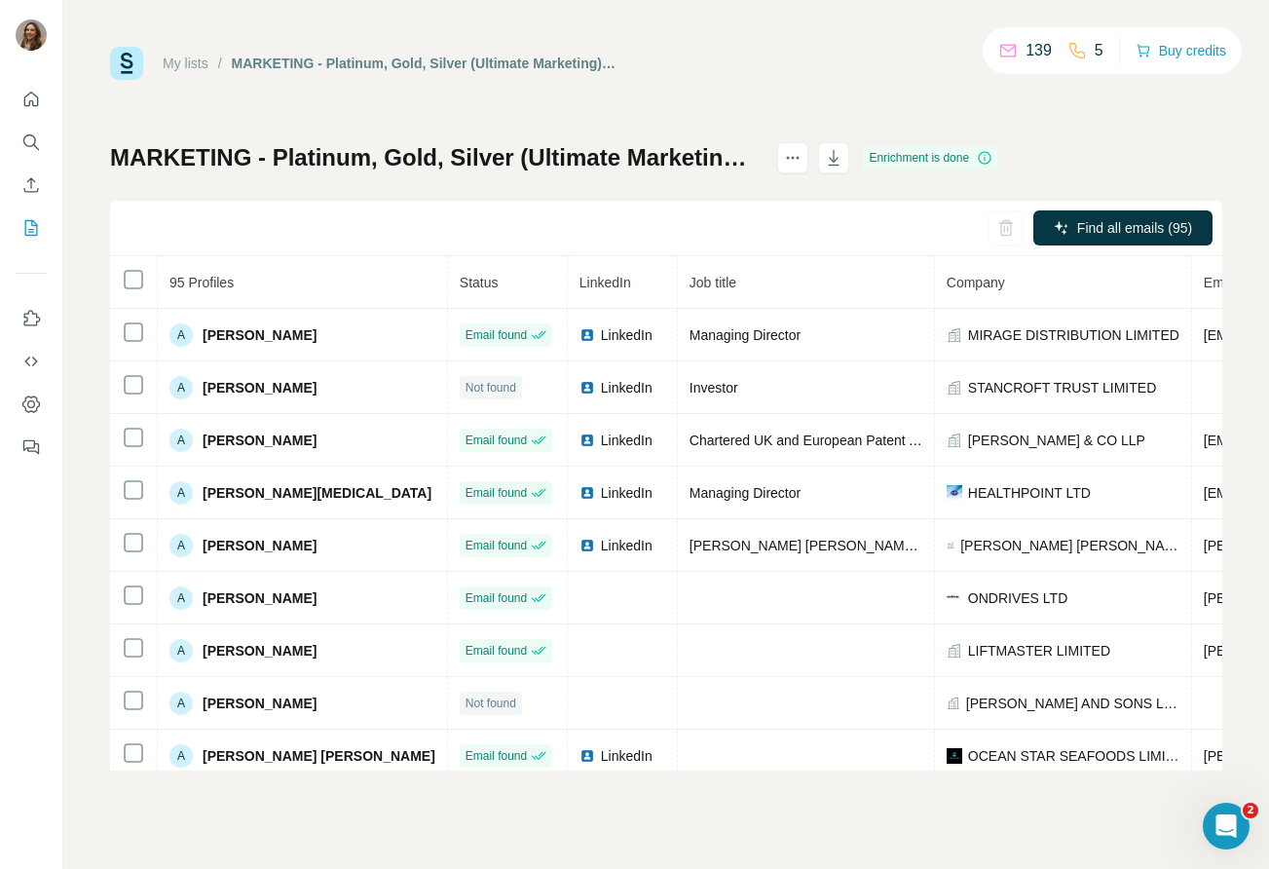
click at [1199, 176] on div "MARKETING - Platinum, Gold, Silver (Ultimate Marketing) - Mara Project Enrichme…" at bounding box center [666, 456] width 1113 height 628
click at [809, 171] on button "actions" at bounding box center [792, 157] width 31 height 31
click at [803, 159] on icon "actions" at bounding box center [792, 157] width 19 height 19
click at [901, 110] on div "My lists / MARKETING - Platinum, Gold, Silver (Ultimate Marketing) - Mara Proje…" at bounding box center [666, 409] width 1113 height 724
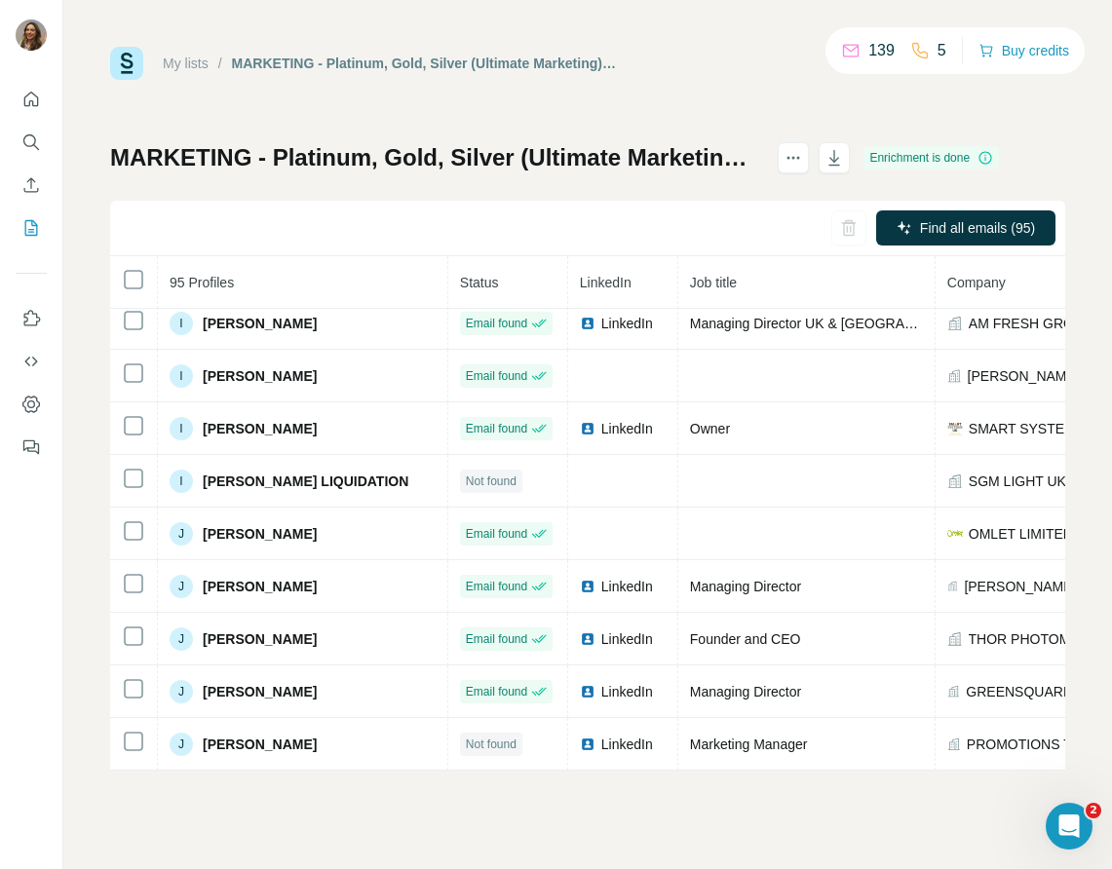
scroll to position [1749, 0]
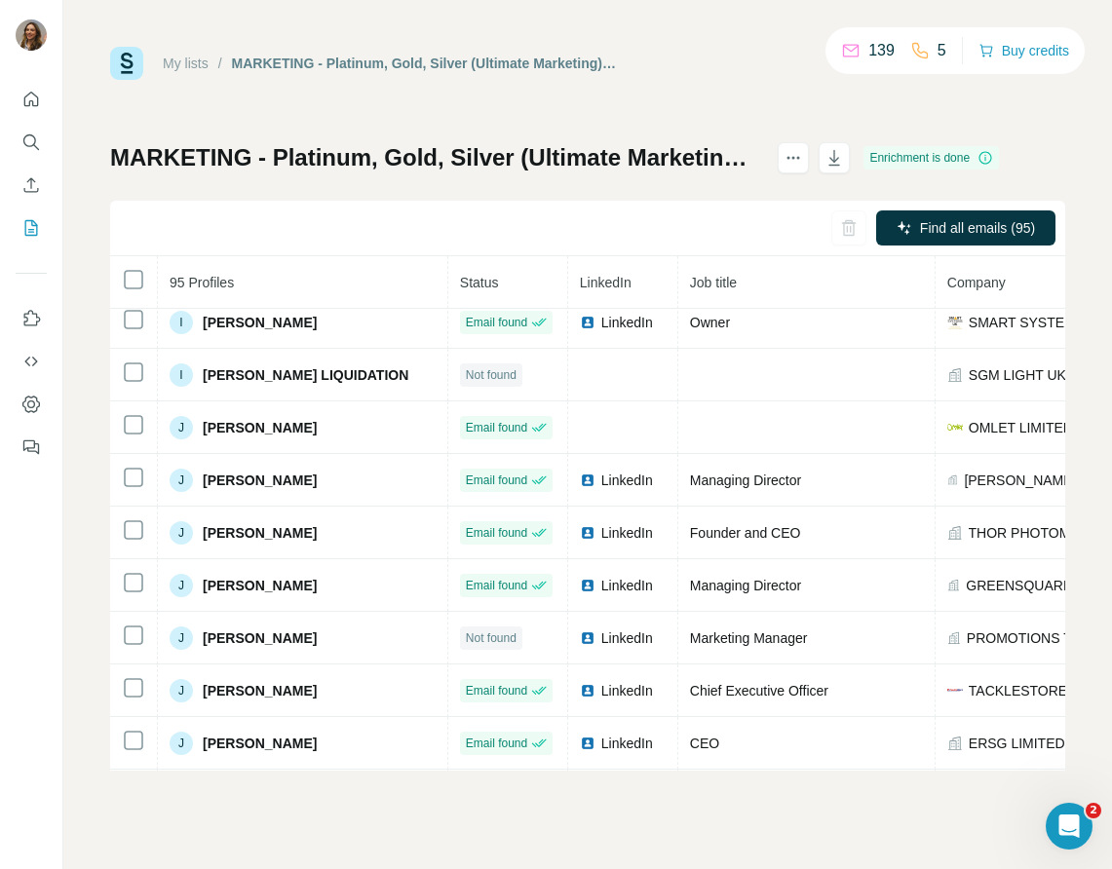
click at [496, 284] on th "Status" at bounding box center [508, 282] width 120 height 53
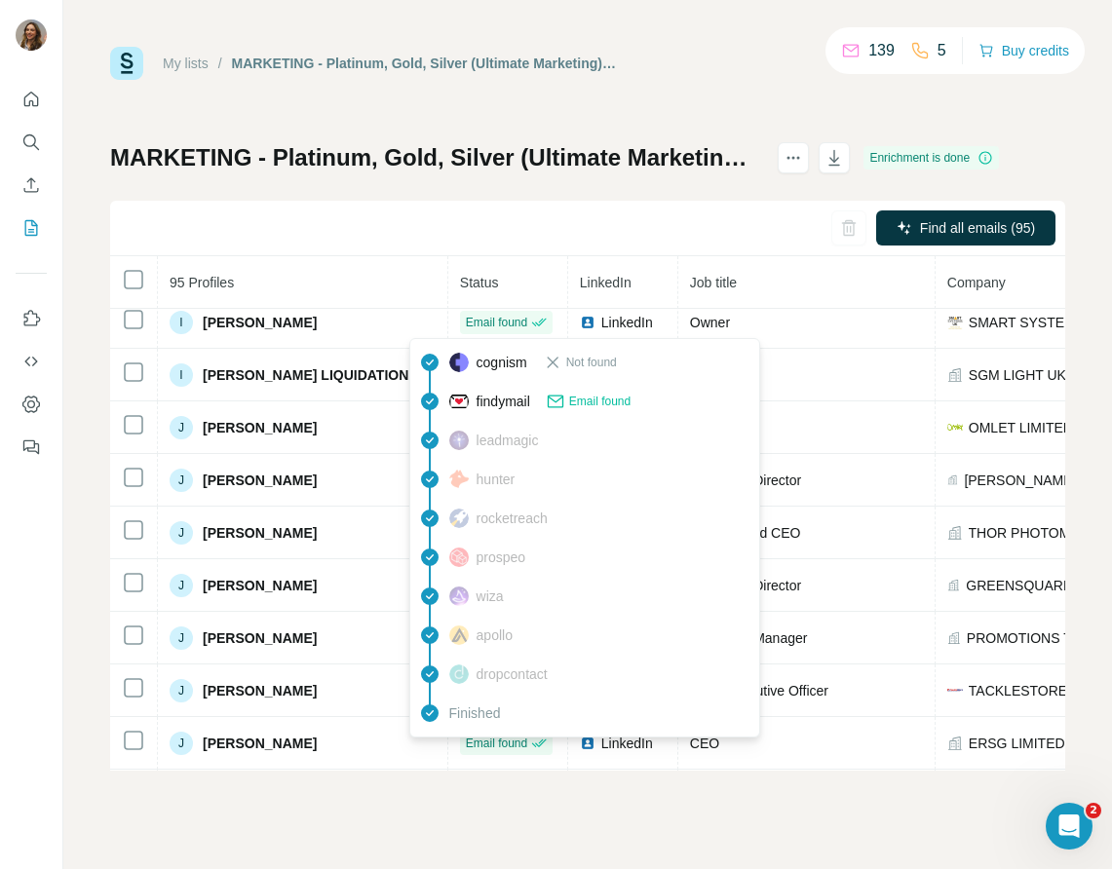
click at [559, 365] on icon at bounding box center [552, 362] width 19 height 19
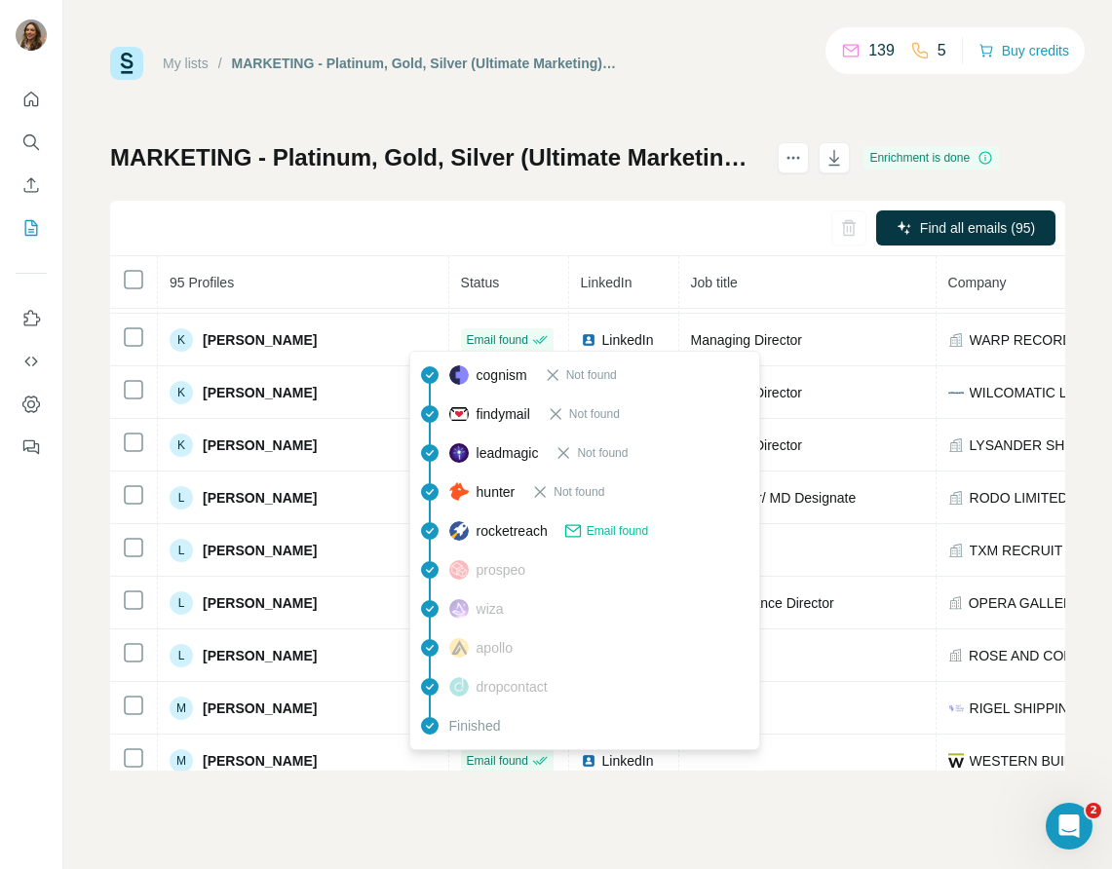
scroll to position [2372, 0]
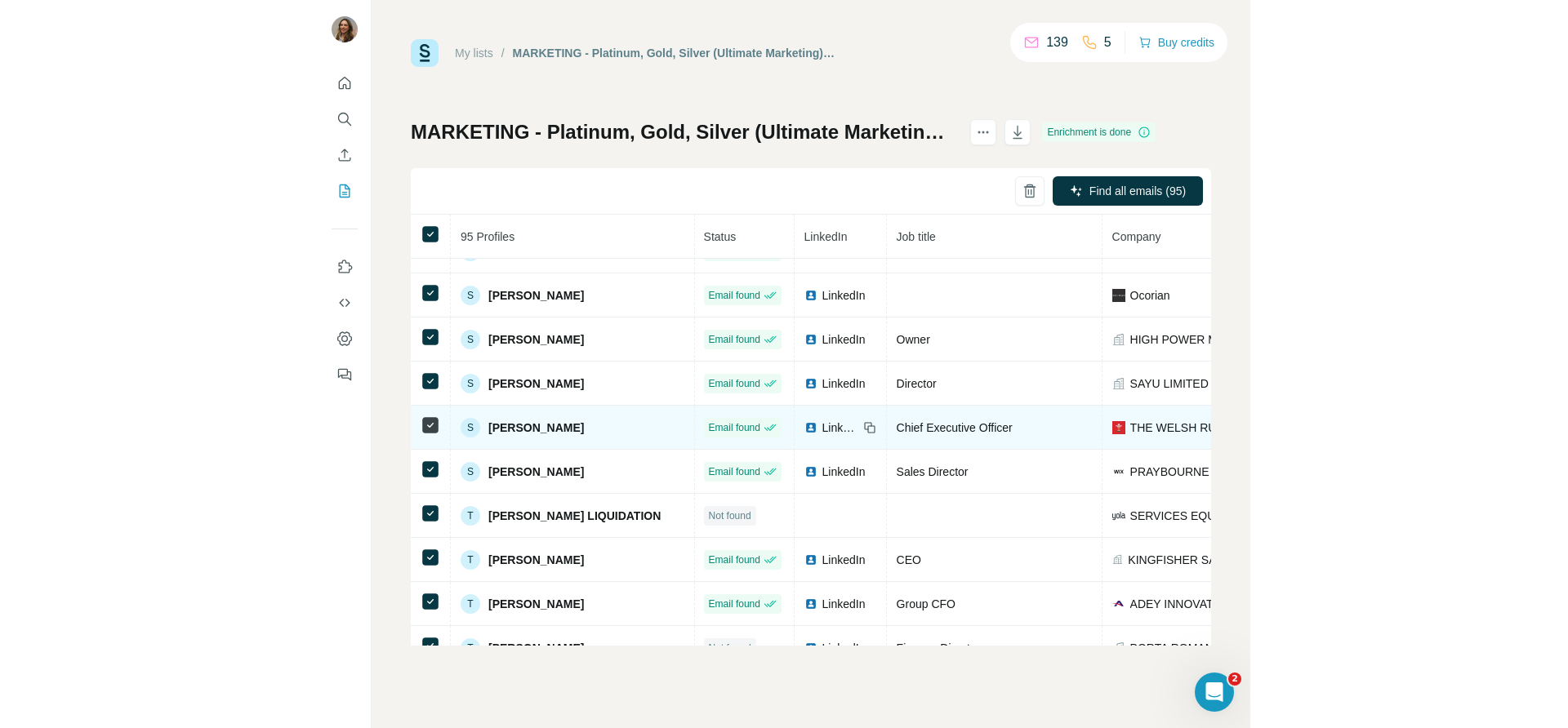
scroll to position [3800, 1]
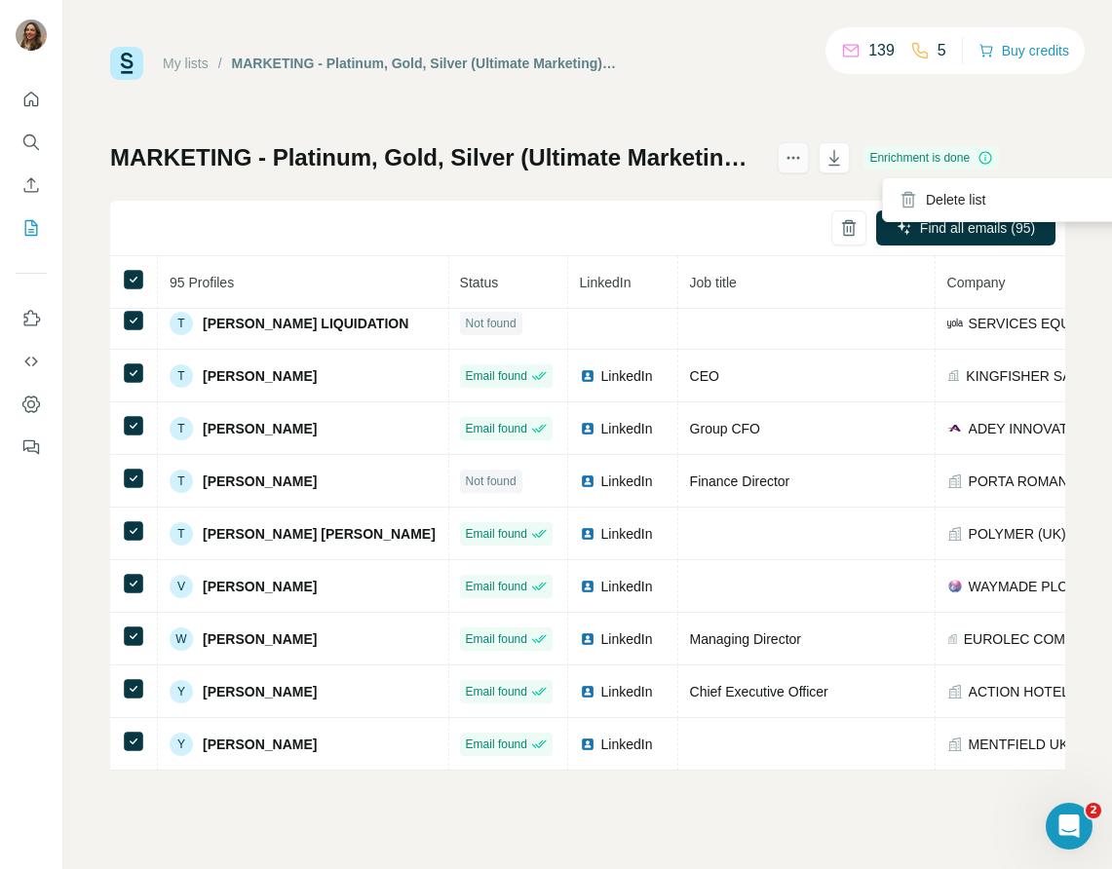
click at [803, 154] on icon "actions" at bounding box center [792, 157] width 19 height 19
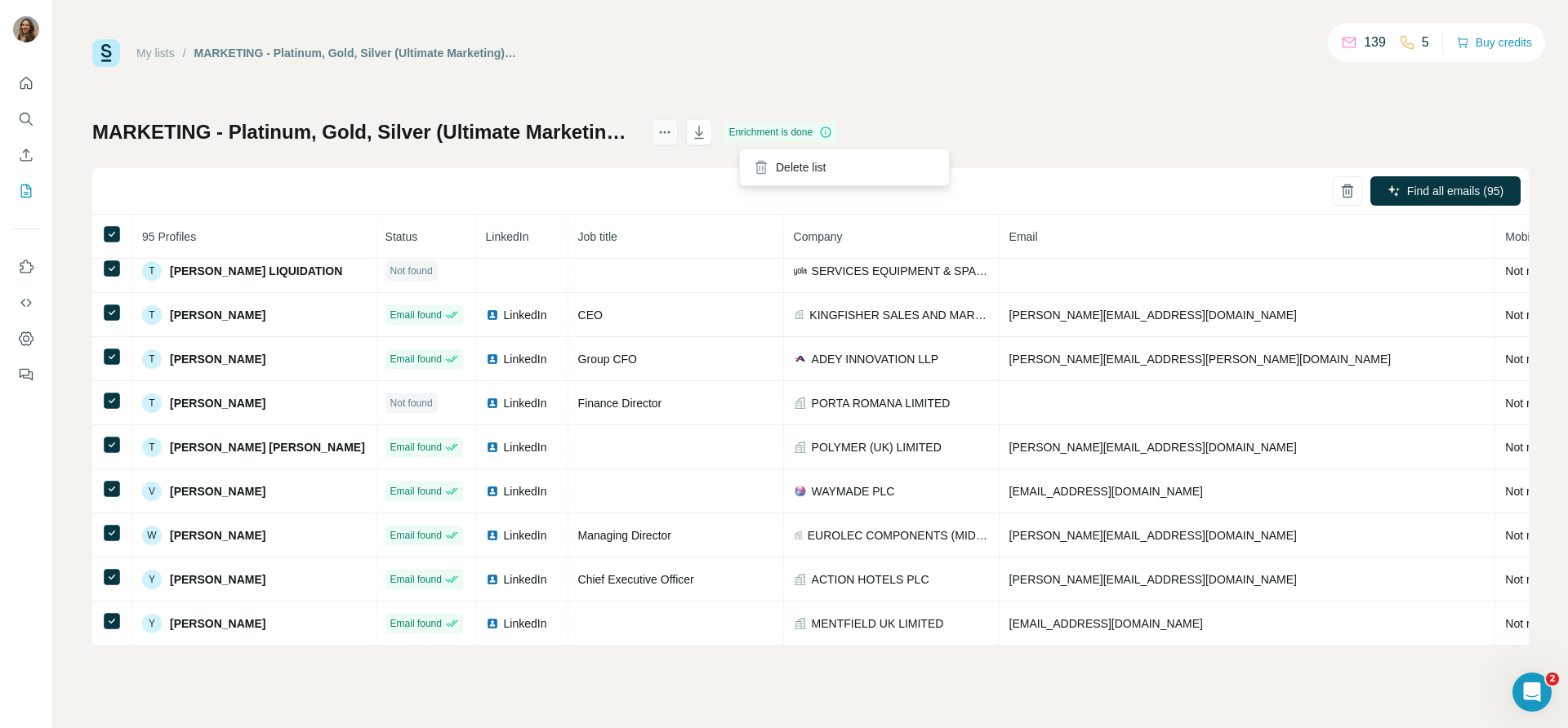
click at [673, 132] on icon "actions" at bounding box center [664, 132] width 16 height 16
drag, startPoint x: 926, startPoint y: 174, endPoint x: 702, endPoint y: 129, distance: 228.5
click at [673, 132] on icon "actions" at bounding box center [664, 132] width 16 height 16
click at [23, 166] on button "Enrich CSV" at bounding box center [26, 155] width 26 height 29
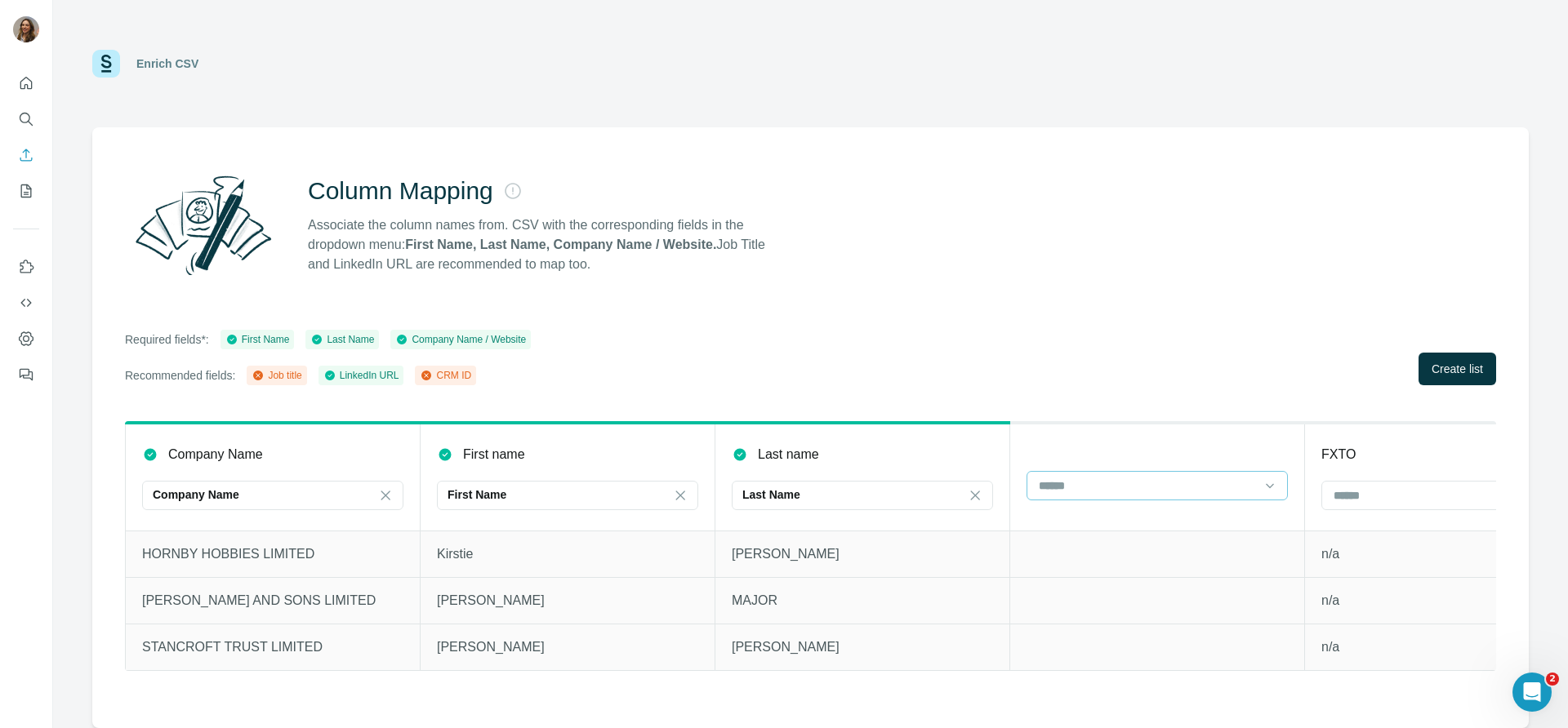
click at [931, 482] on input at bounding box center [1146, 485] width 220 height 18
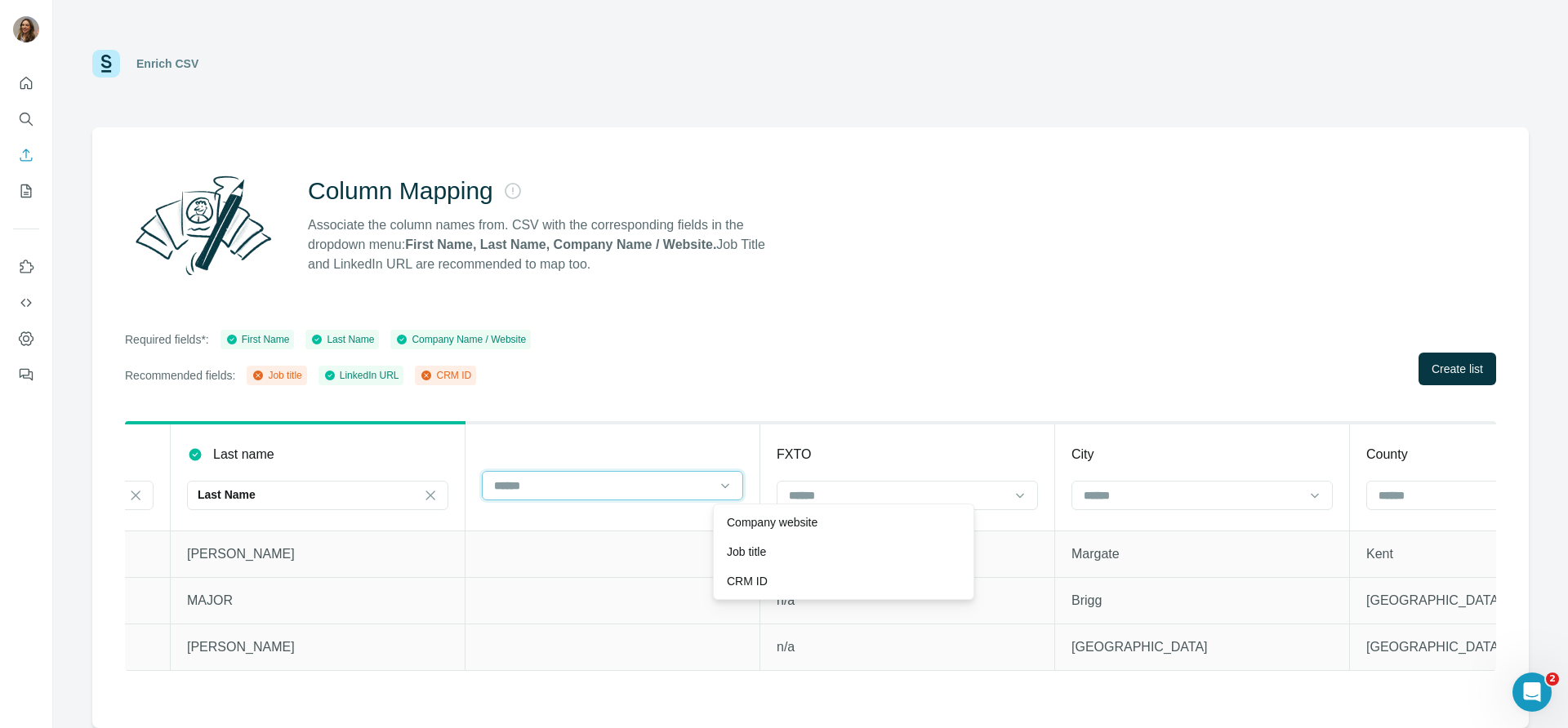
scroll to position [0, 988]
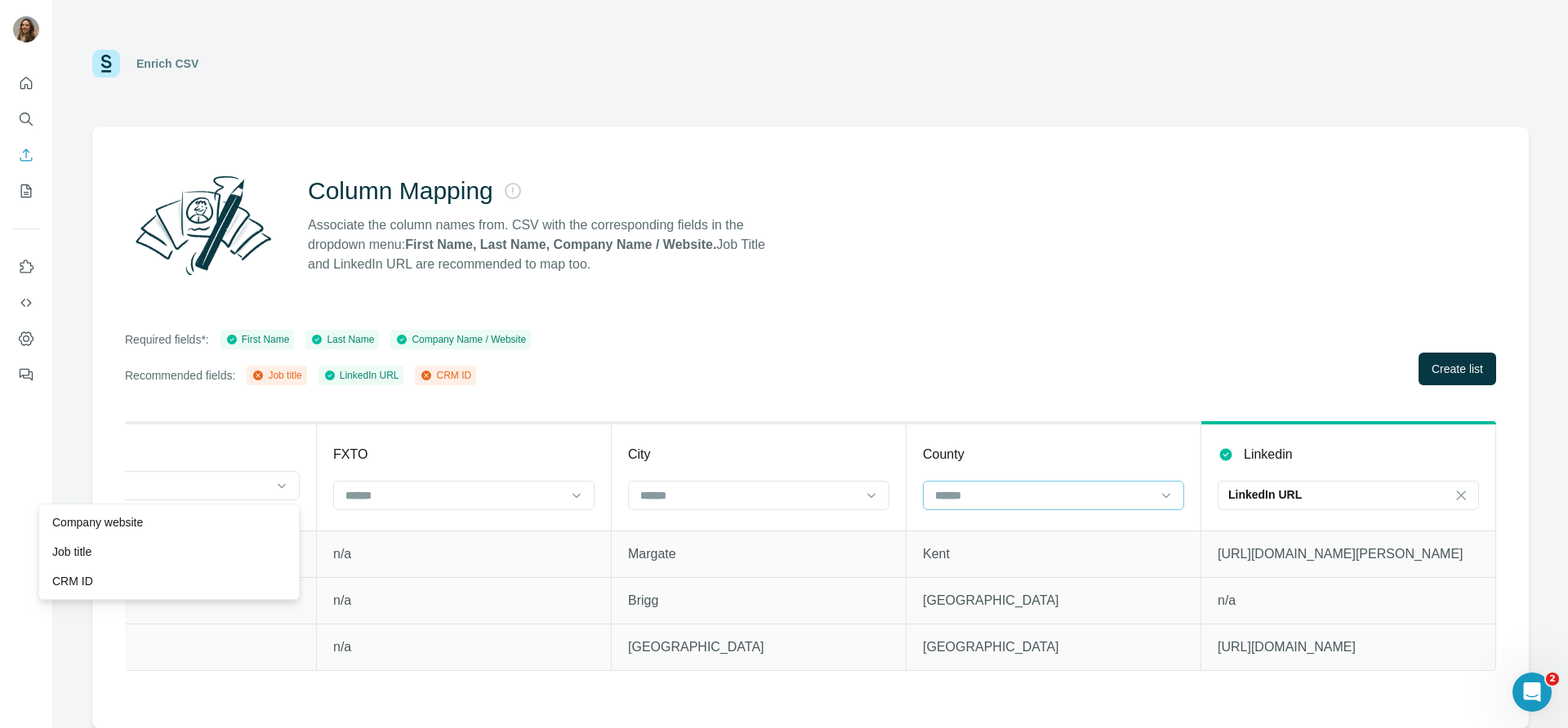
click at [931, 496] on input at bounding box center [1043, 495] width 220 height 18
click at [672, 514] on th "City" at bounding box center [759, 477] width 295 height 108
click at [542, 497] on input at bounding box center [453, 495] width 220 height 18
click at [931, 357] on button "Create list" at bounding box center [1457, 369] width 78 height 33
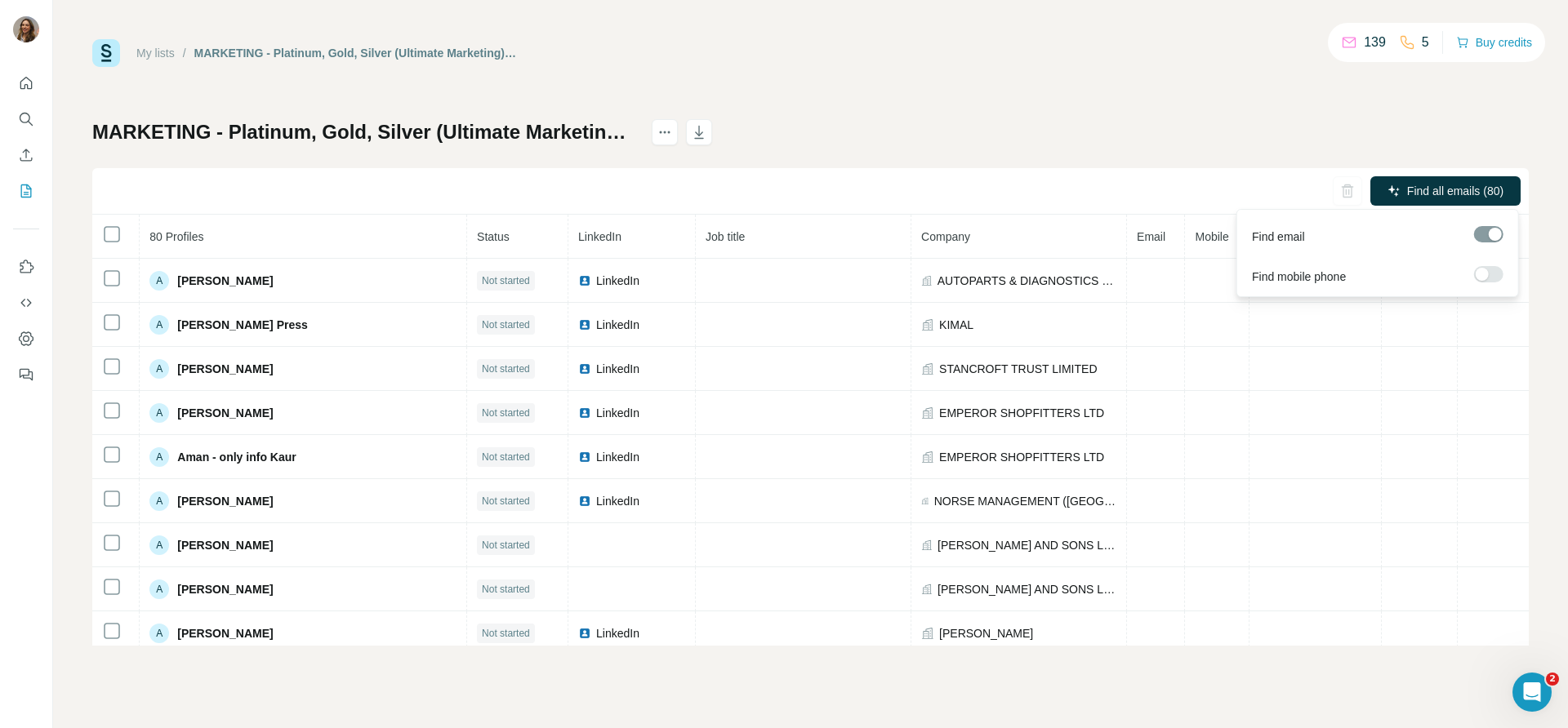
click at [931, 232] on div at bounding box center [1488, 234] width 29 height 16
click at [931, 184] on span "Find all emails (80)" at bounding box center [1455, 190] width 96 height 16
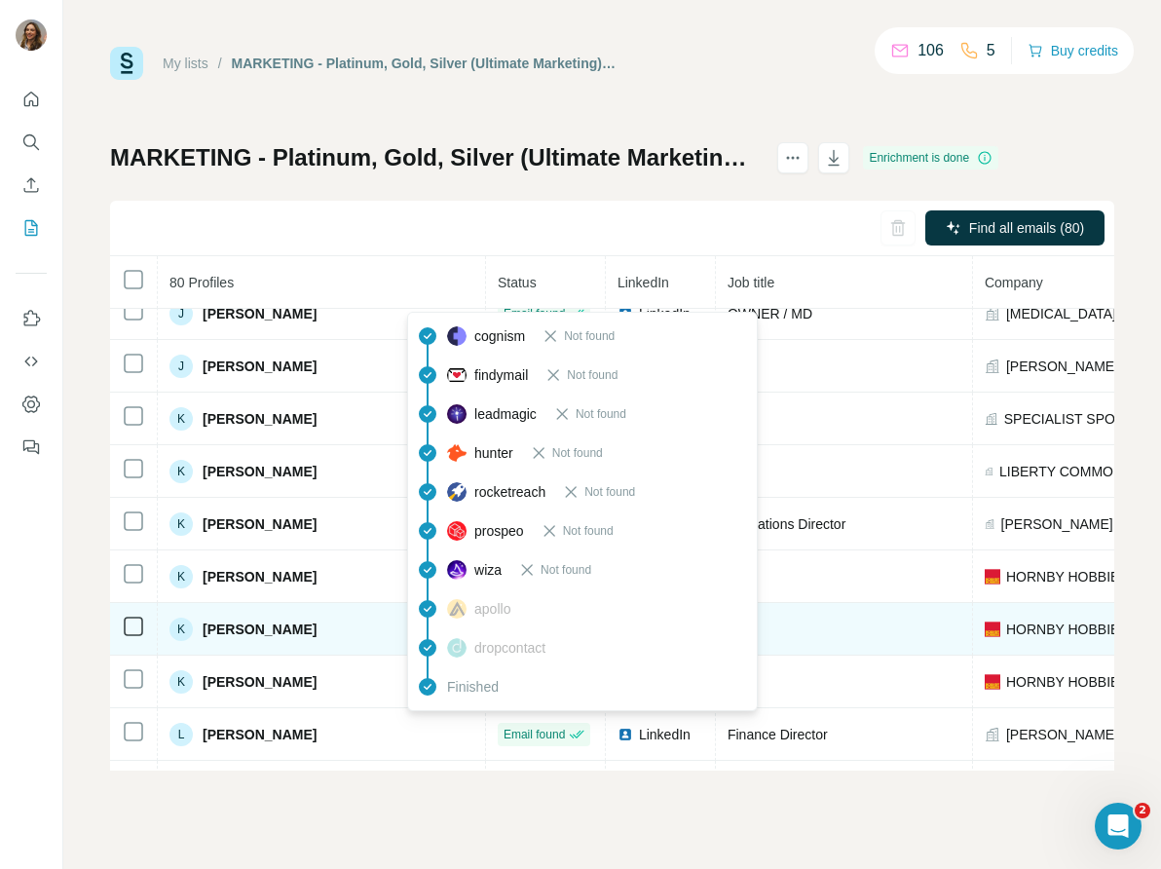
scroll to position [1853, 0]
